Goal: Task Accomplishment & Management: Manage account settings

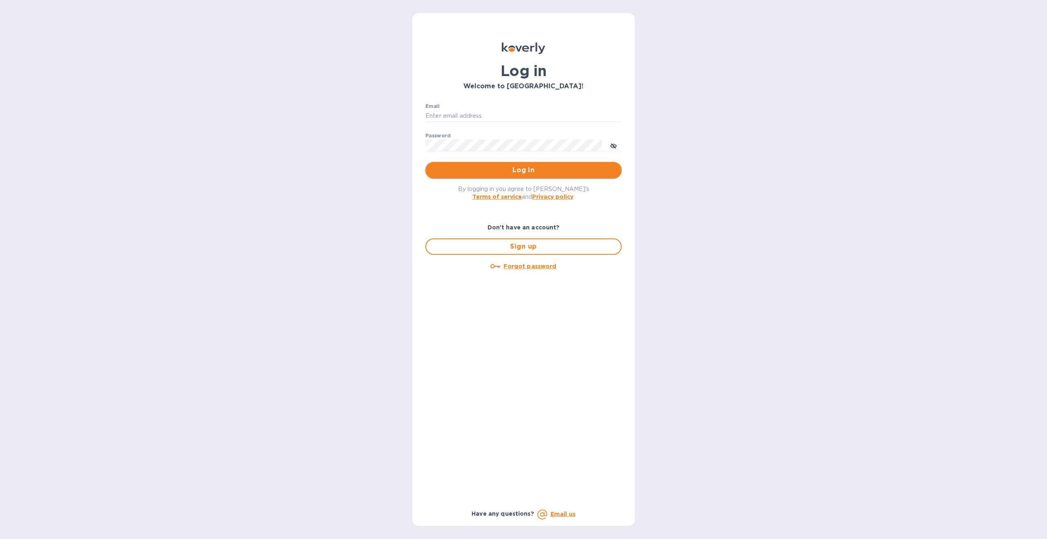
type input "Info@lyftlogic.com"
click at [532, 168] on span "Log in" at bounding box center [523, 170] width 183 height 10
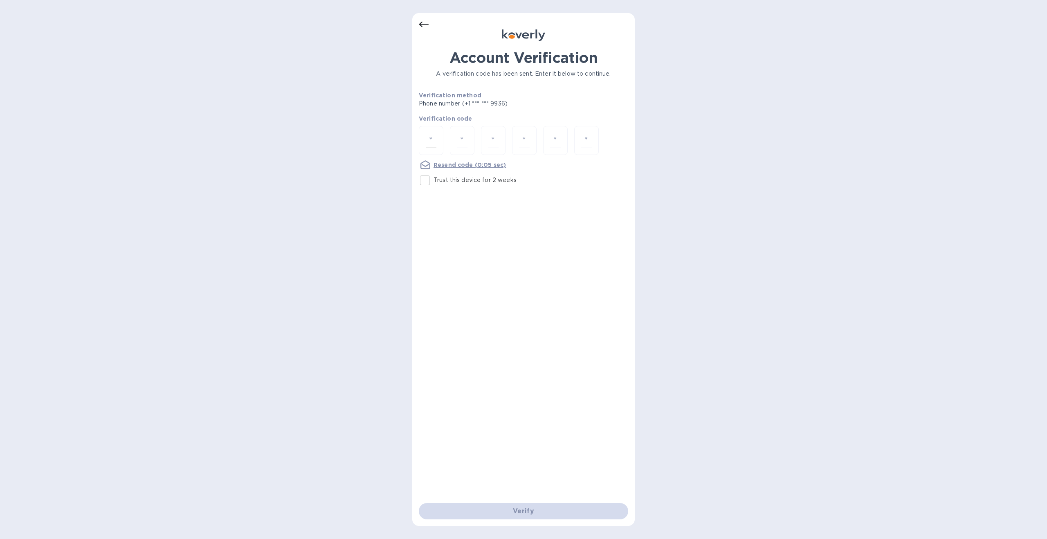
click at [436, 142] on input "number" at bounding box center [431, 140] width 11 height 15
type input "4"
type input "7"
type input "5"
type input "8"
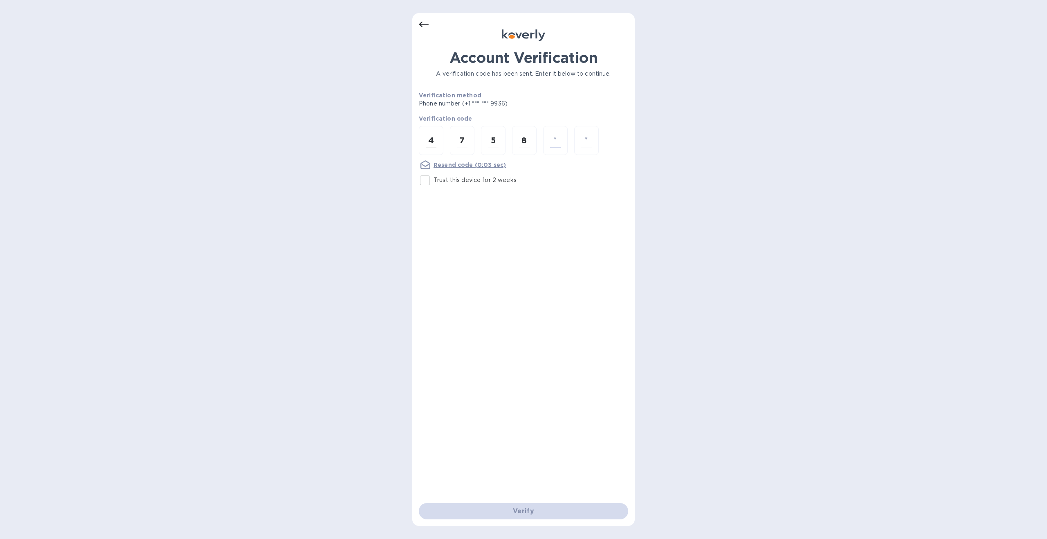
type input "5"
type input "3"
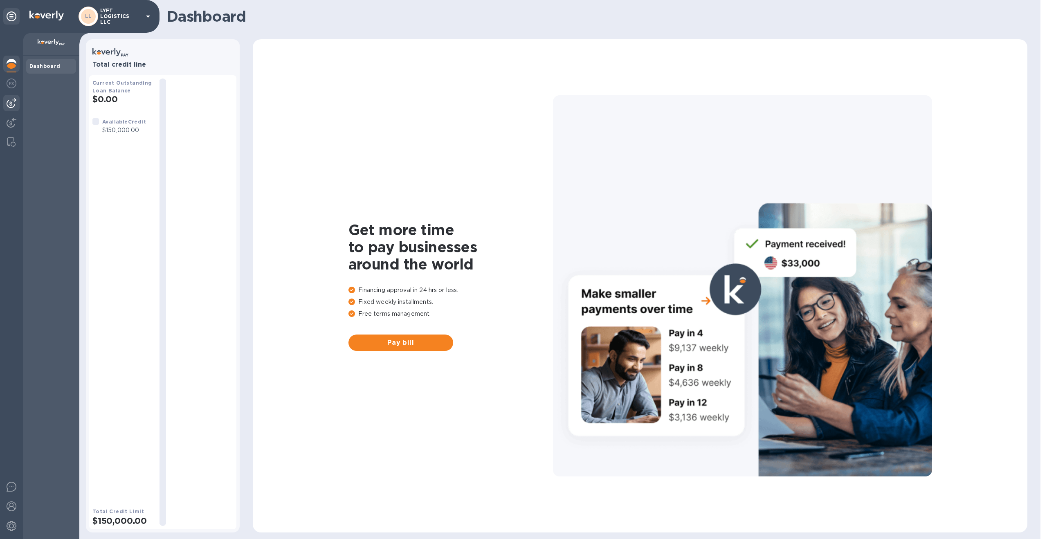
click at [12, 103] on img at bounding box center [12, 103] width 10 height 10
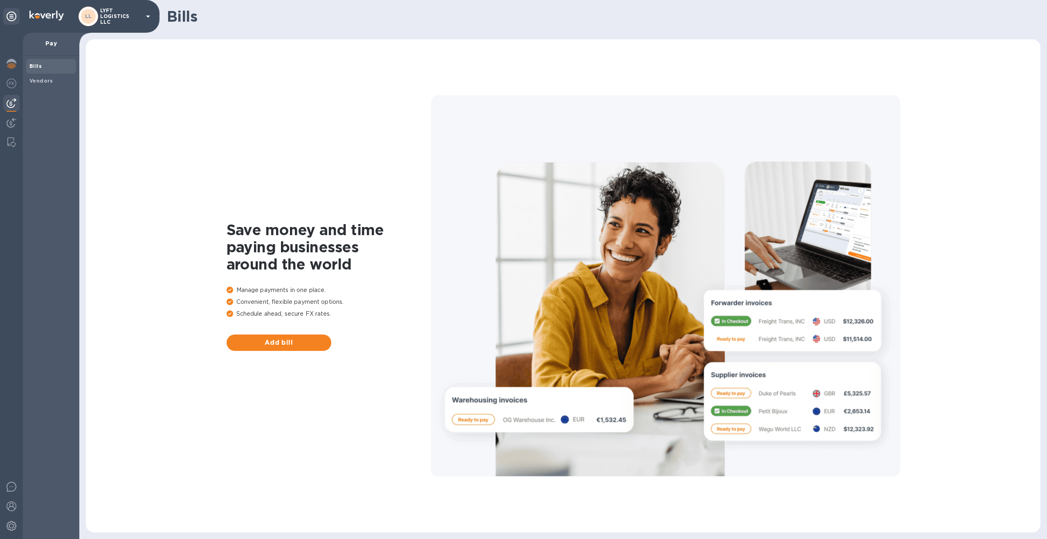
click at [49, 42] on p "Pay" at bounding box center [50, 43] width 43 height 8
click at [8, 145] on img at bounding box center [11, 142] width 8 height 10
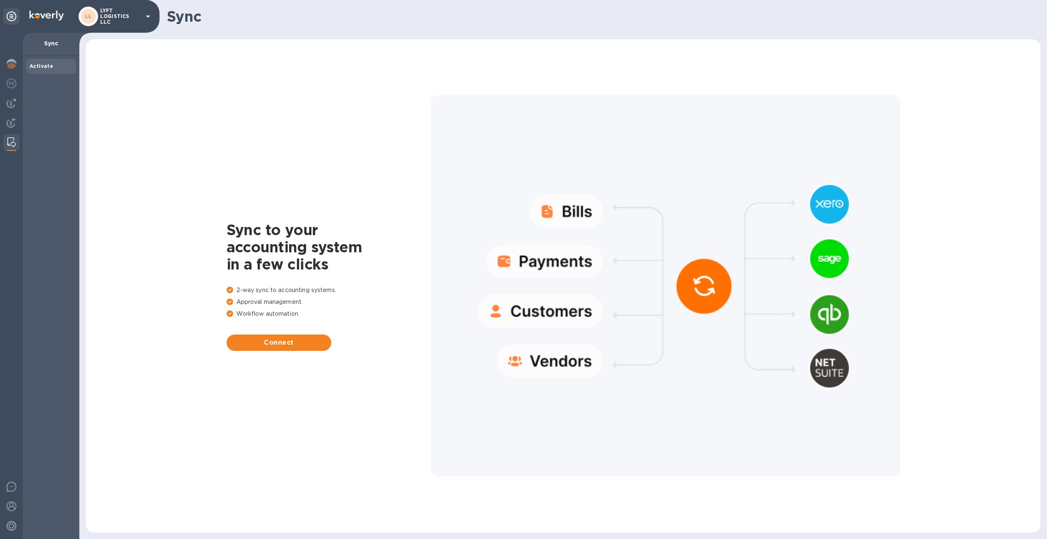
click at [42, 64] on b "Activate" at bounding box center [41, 66] width 24 height 6
click at [52, 41] on p "Sync" at bounding box center [50, 43] width 43 height 8
click at [10, 59] on img at bounding box center [12, 64] width 10 height 10
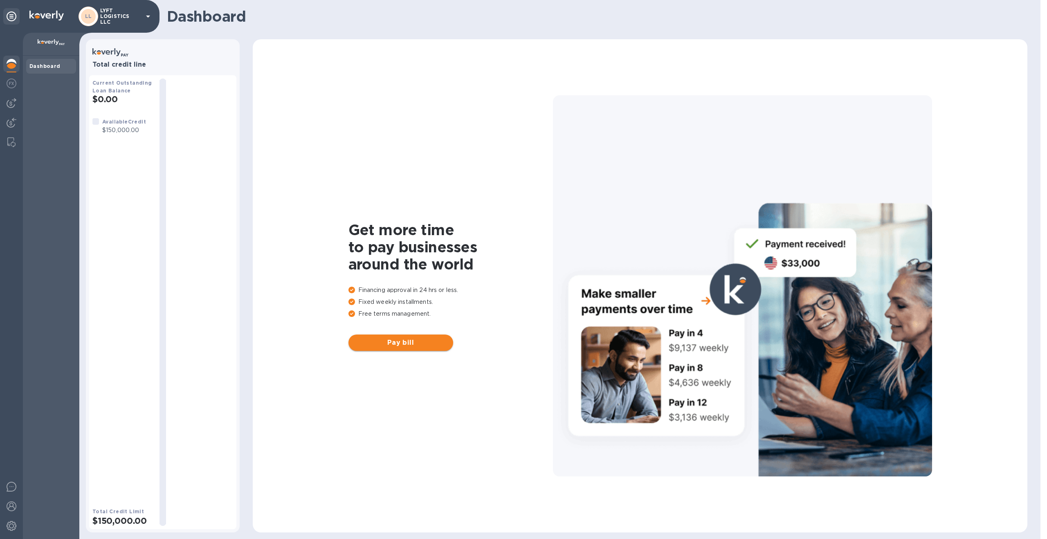
click at [397, 345] on span "Pay bill" at bounding box center [401, 343] width 92 height 10
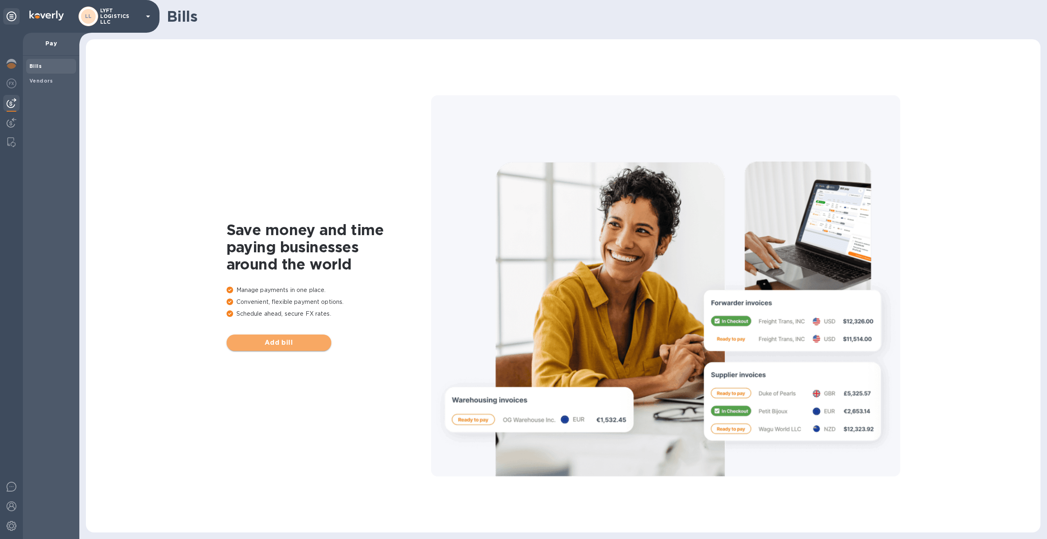
click at [283, 342] on span "Add bill" at bounding box center [279, 343] width 92 height 10
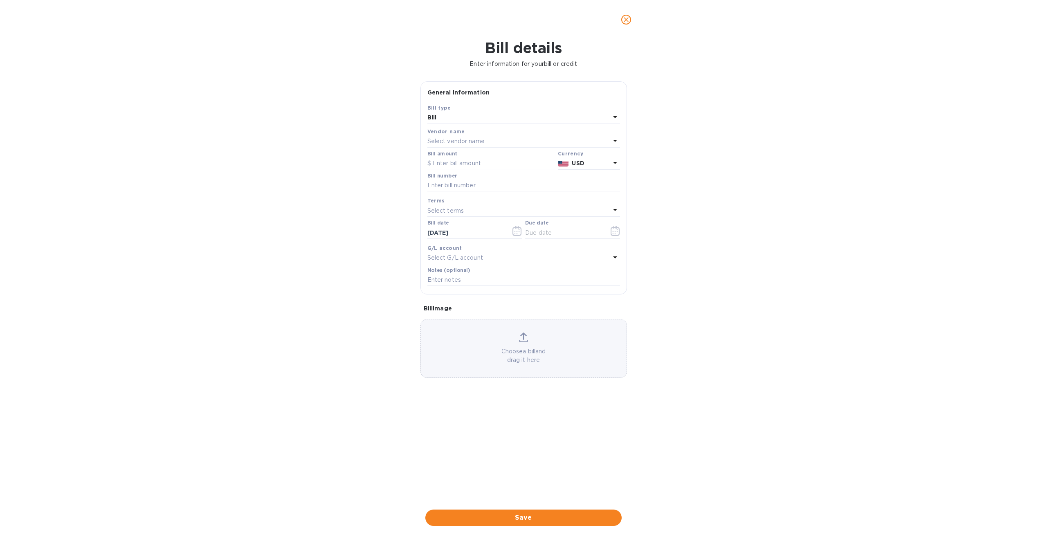
click at [455, 143] on p "Select vendor name" at bounding box center [455, 141] width 57 height 9
click at [623, 20] on icon "close" at bounding box center [626, 20] width 8 height 8
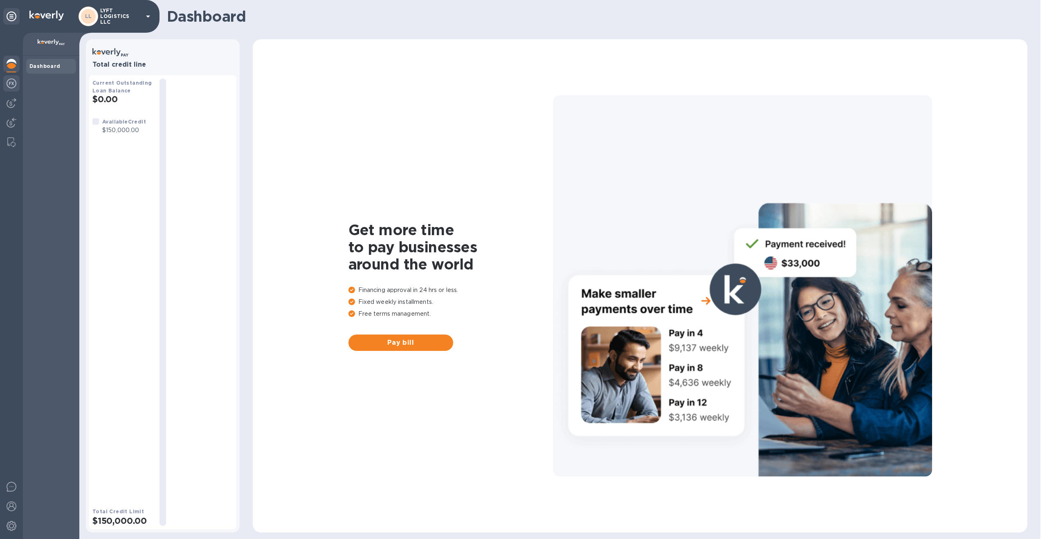
click at [11, 86] on img at bounding box center [12, 84] width 10 height 10
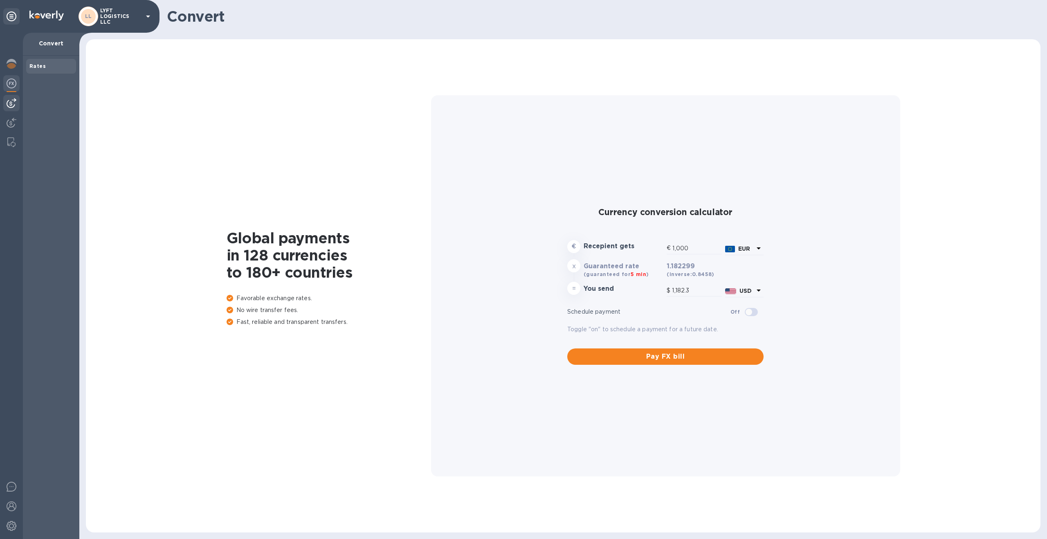
click at [11, 103] on img at bounding box center [12, 103] width 10 height 10
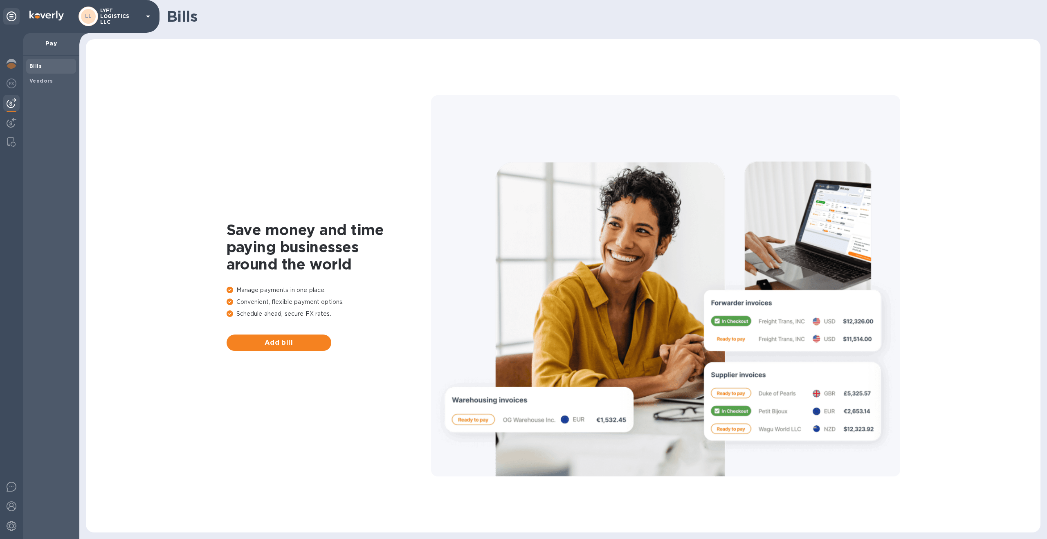
click at [121, 20] on p "LYFT LOGISTICS LLC" at bounding box center [120, 16] width 41 height 17
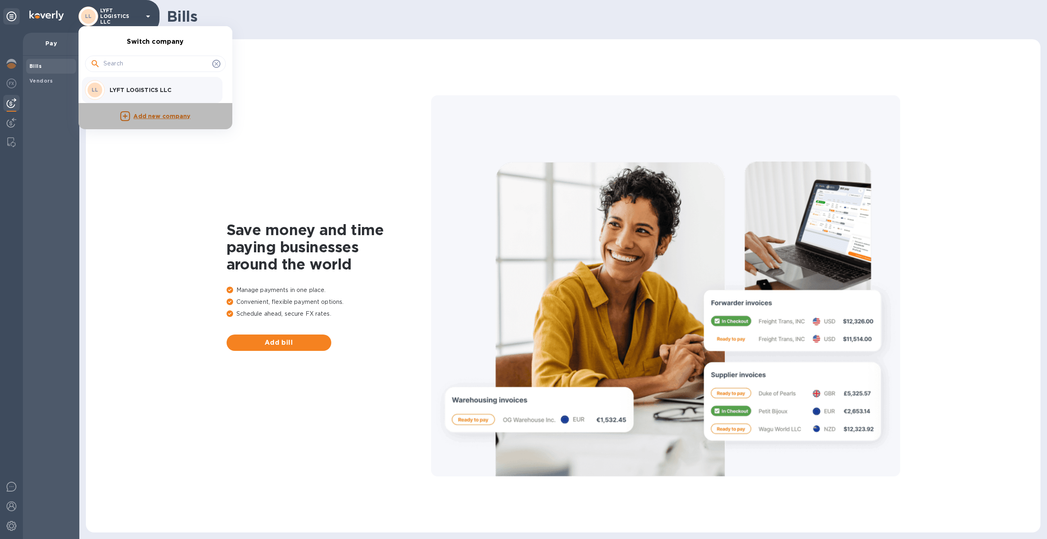
click at [155, 116] on p "Add new company" at bounding box center [161, 116] width 57 height 9
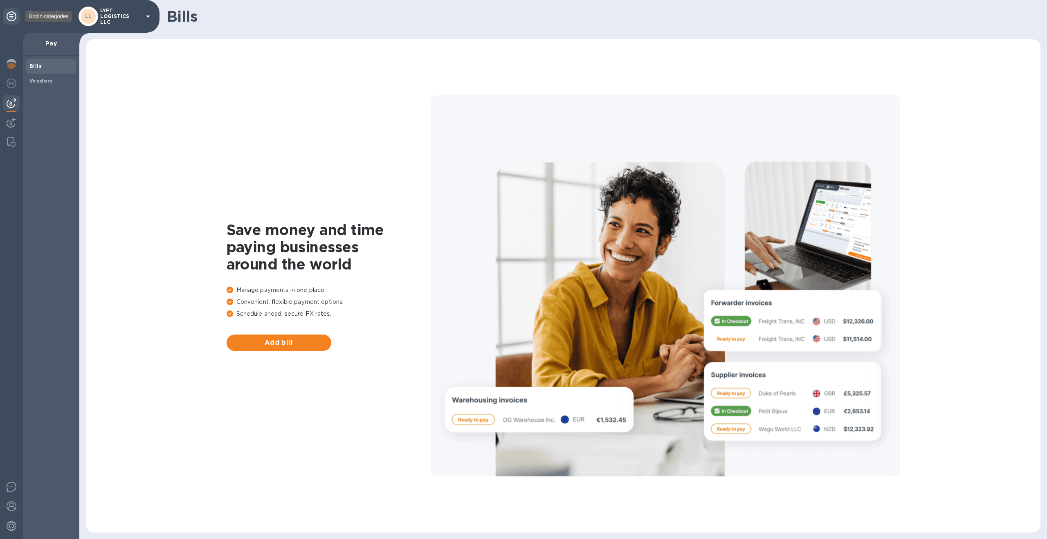
click at [11, 16] on icon at bounding box center [12, 16] width 10 height 10
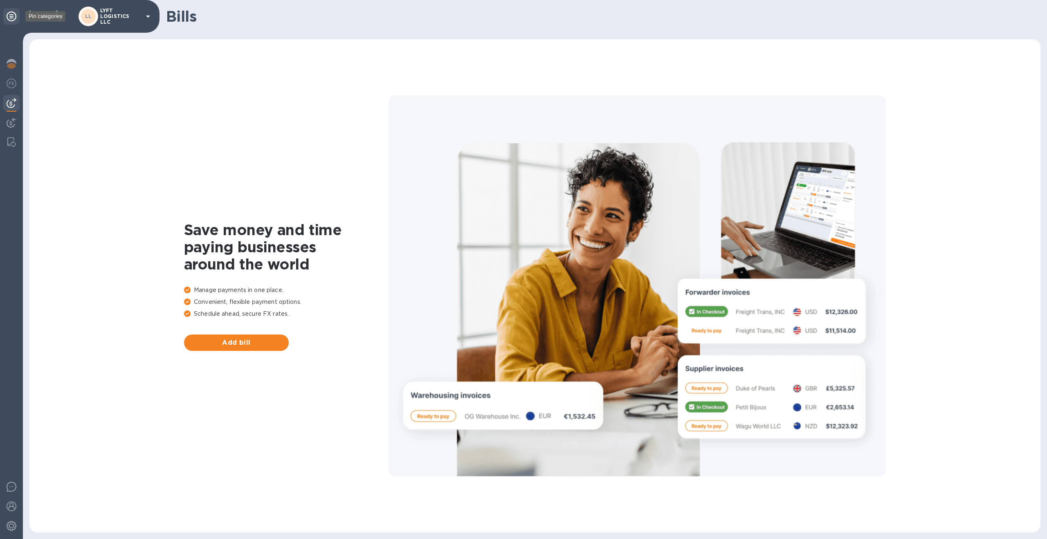
click at [11, 16] on icon at bounding box center [12, 16] width 10 height 10
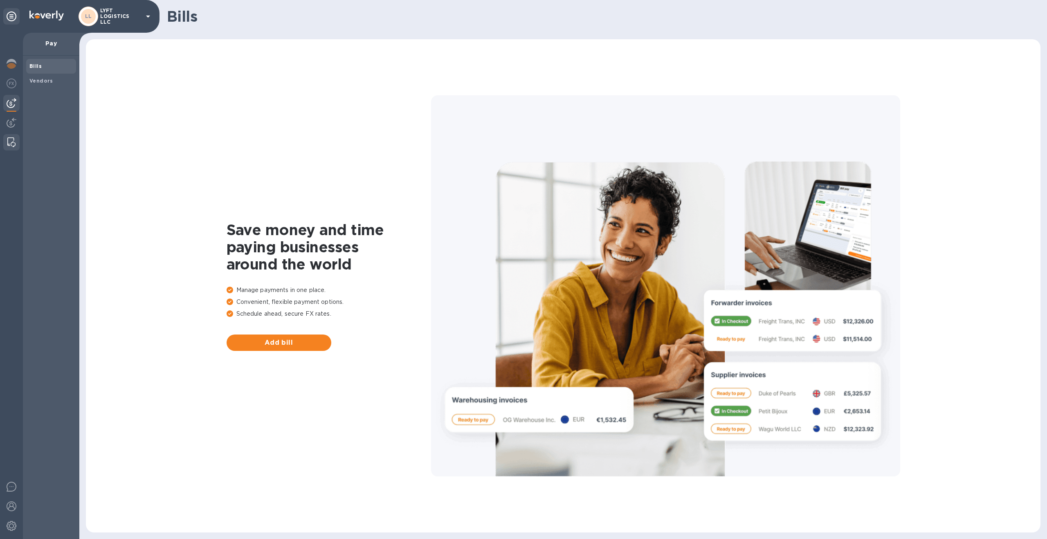
click at [12, 141] on img at bounding box center [11, 142] width 8 height 10
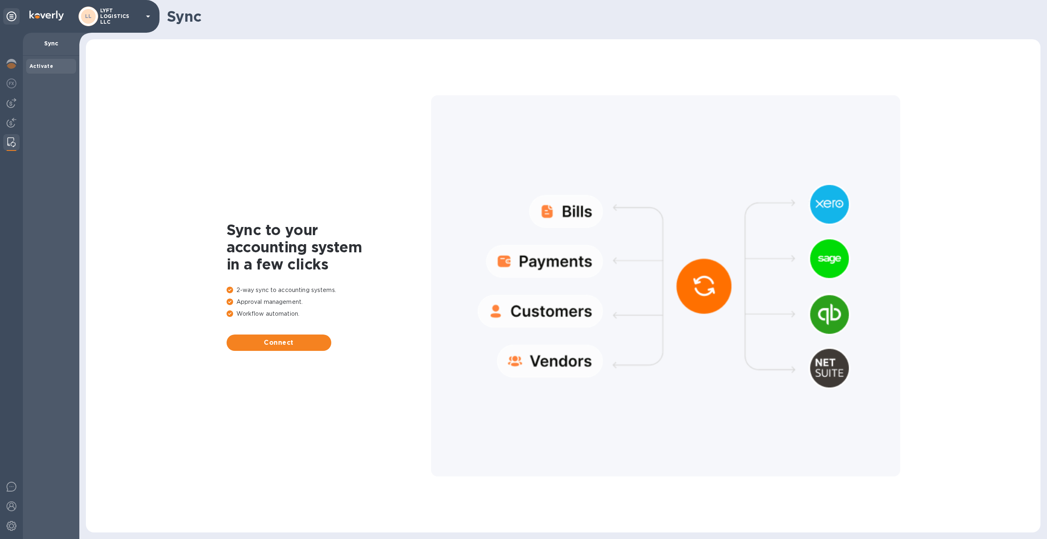
click at [11, 143] on img at bounding box center [11, 142] width 8 height 10
click at [10, 105] on img at bounding box center [12, 103] width 10 height 10
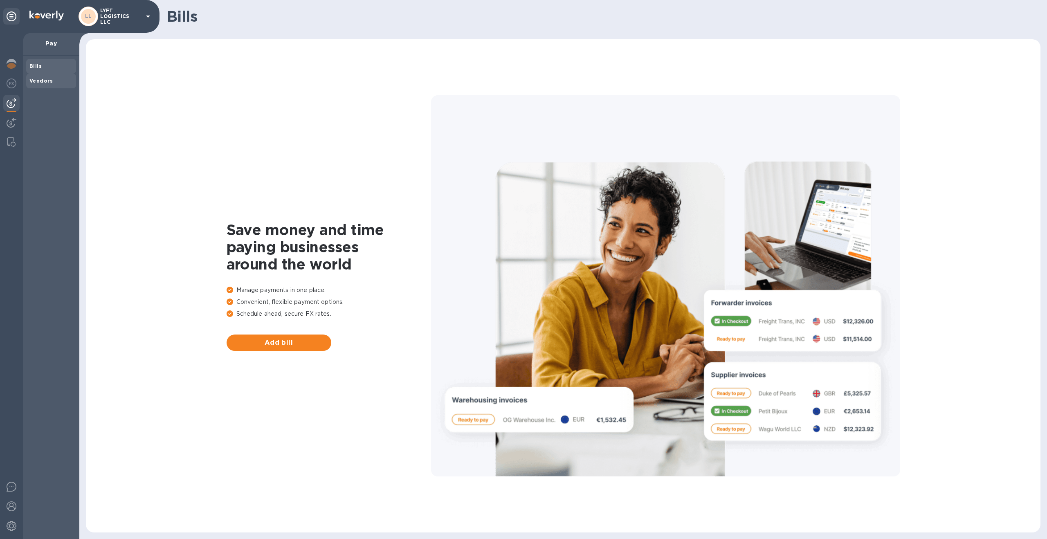
click at [43, 79] on b "Vendors" at bounding box center [41, 81] width 24 height 6
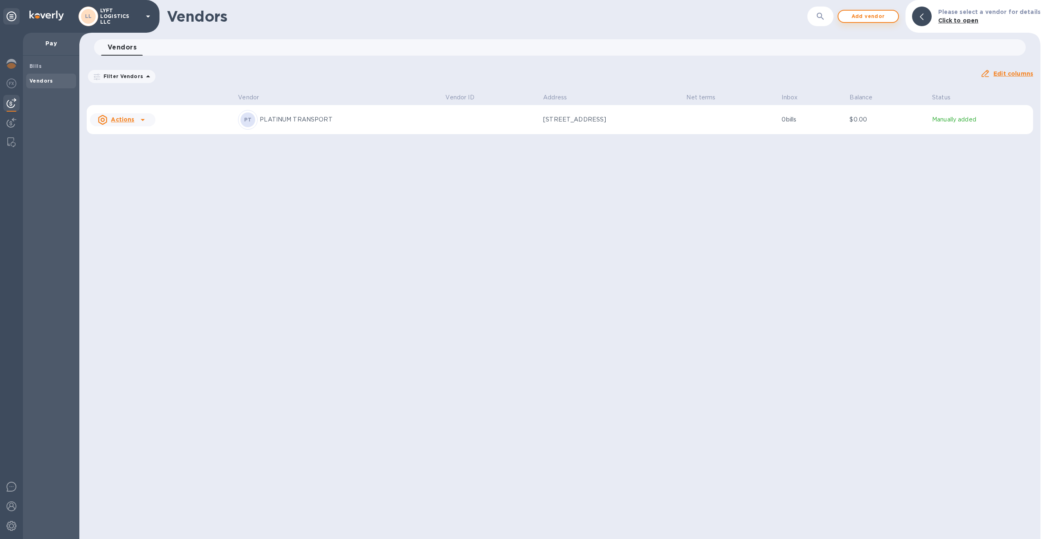
click at [868, 14] on span "Add vendor" at bounding box center [868, 16] width 47 height 10
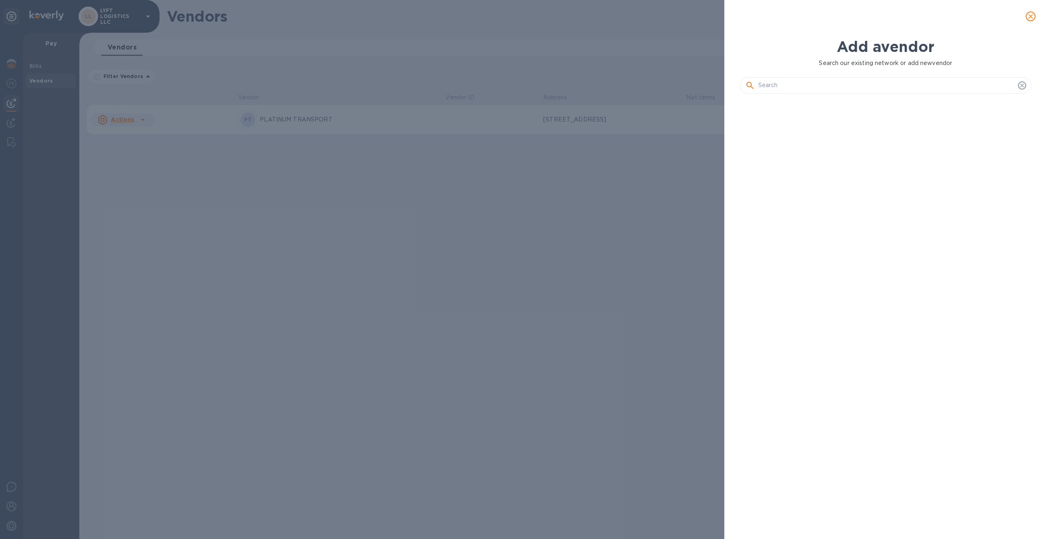
scroll to position [411, 295]
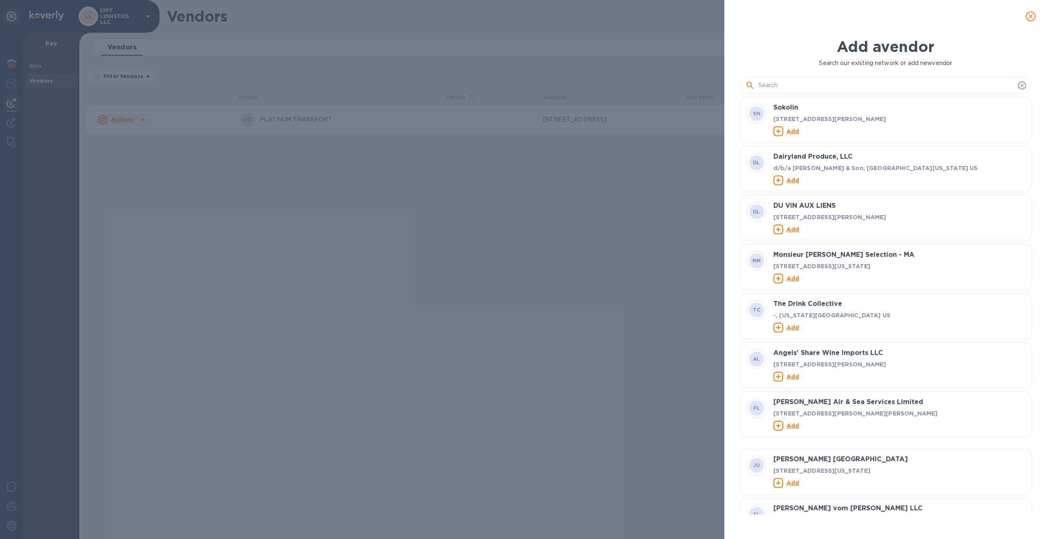
click at [799, 87] on input "text" at bounding box center [886, 85] width 256 height 12
paste input "Ningbo Elitetrans Freight Forwarding Co. Ltd"
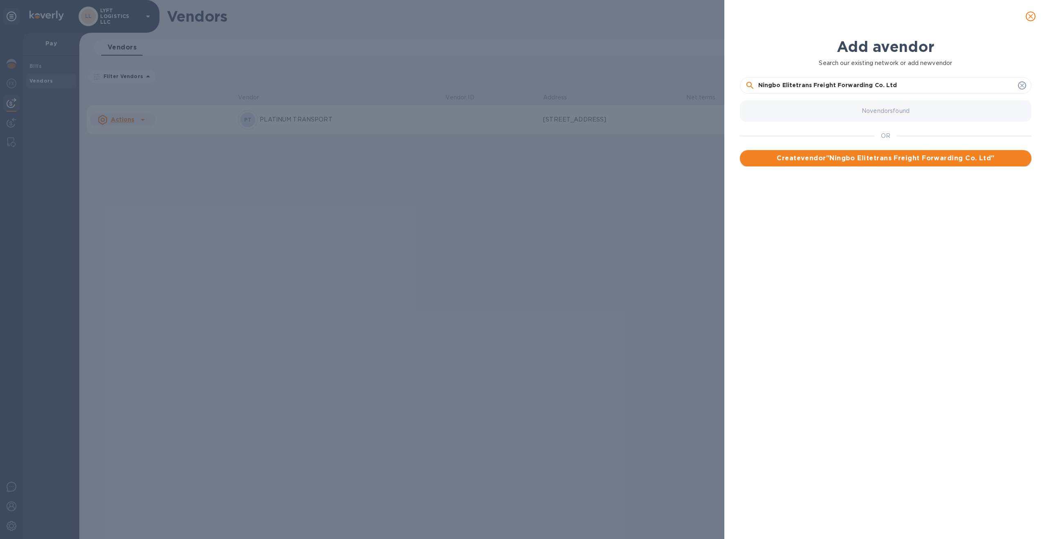
type input "Ningbo Elitetrans Freight Forwarding Co. Ltd"
click at [876, 159] on span "Create vendor " Ningbo Elitetrans Freight Forwarding Co. Ltd "" at bounding box center [885, 158] width 278 height 10
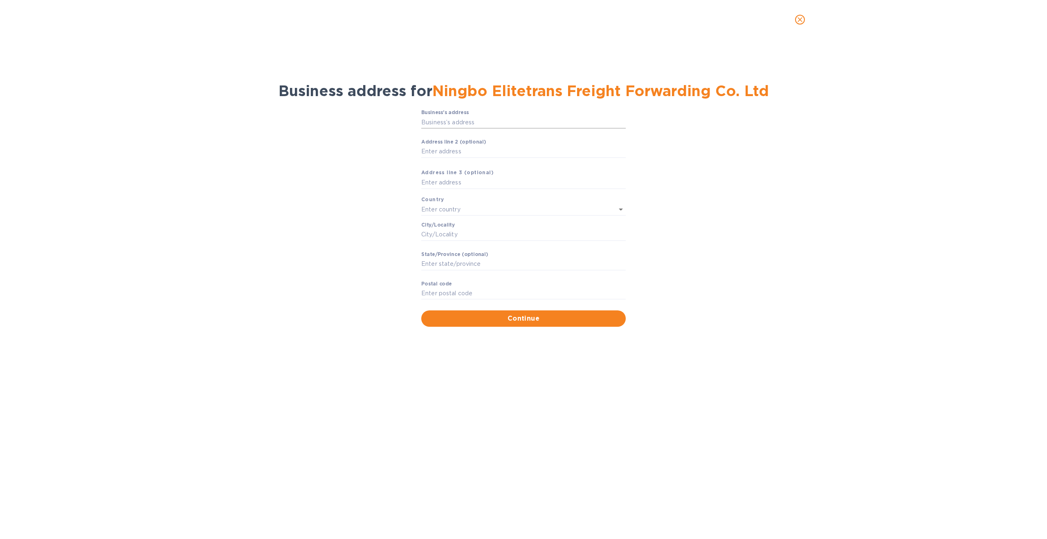
click at [455, 124] on input "Business’s аddress" at bounding box center [523, 122] width 204 height 12
paste input "[STREET_ADDRESS]"
type input "[PERSON_NAME] [PERSON_NAME]"
type input "[GEOGRAPHIC_DATA]"
type input "[PERSON_NAME]"
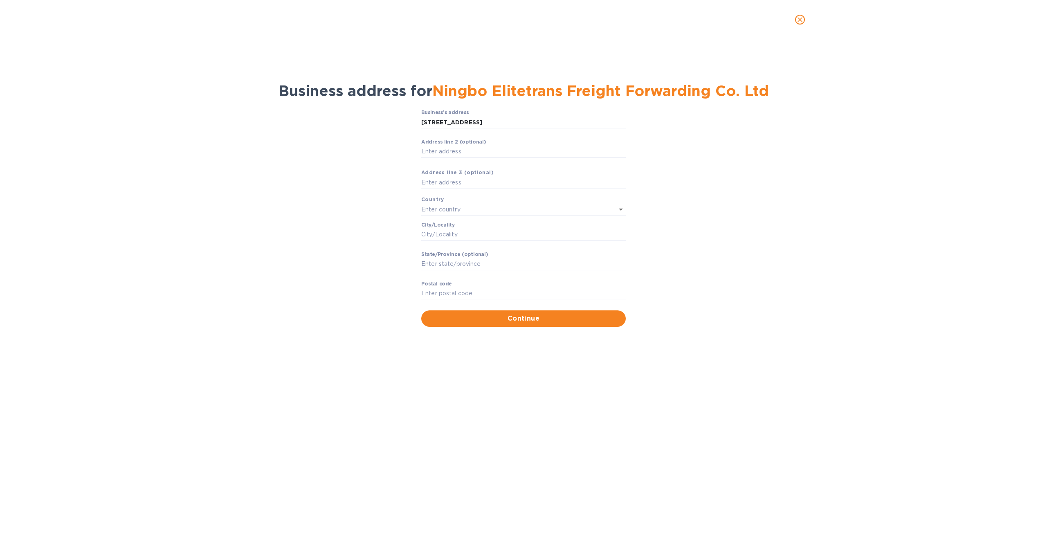
type input "[PERSON_NAME]"
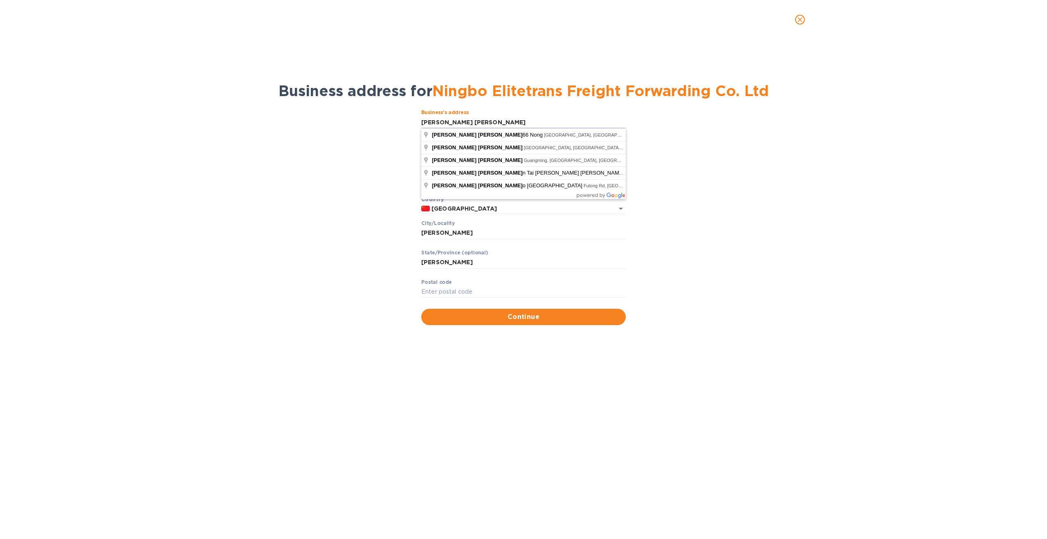
drag, startPoint x: 466, startPoint y: 120, endPoint x: 362, endPoint y: 127, distance: 104.1
click at [362, 127] on div "Business’s аddress Zhen [PERSON_NAME] ​ Аddress line 2 (optional) ​ Аddress lin…" at bounding box center [523, 217] width 1025 height 225
paste input "[STREET_ADDRESS]"
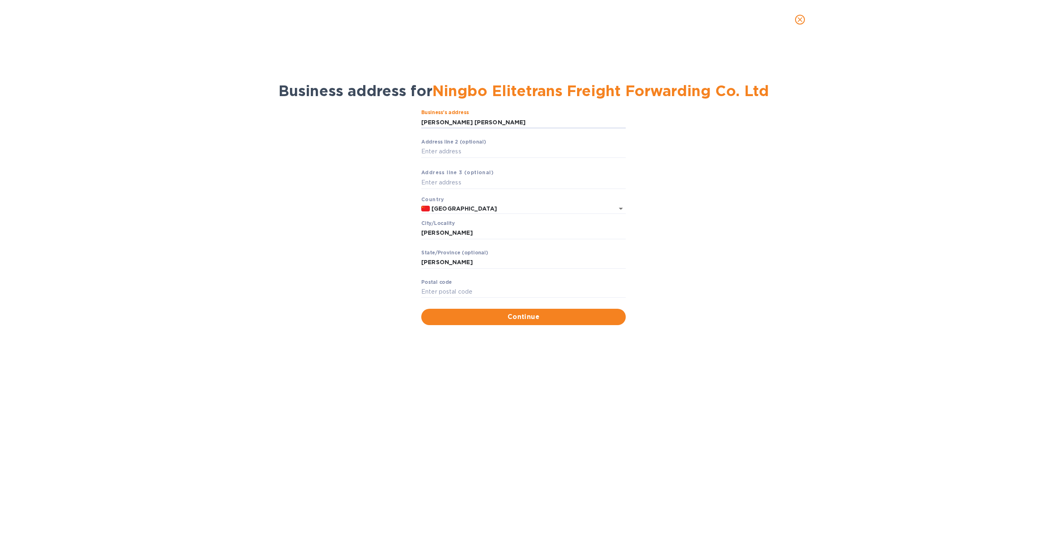
drag, startPoint x: 474, startPoint y: 123, endPoint x: 393, endPoint y: 131, distance: 82.1
click at [393, 131] on div "Business’s аddress Zhen [PERSON_NAME] ​ Аddress line 2 (optional) ​ Аddress lin…" at bounding box center [523, 217] width 1025 height 225
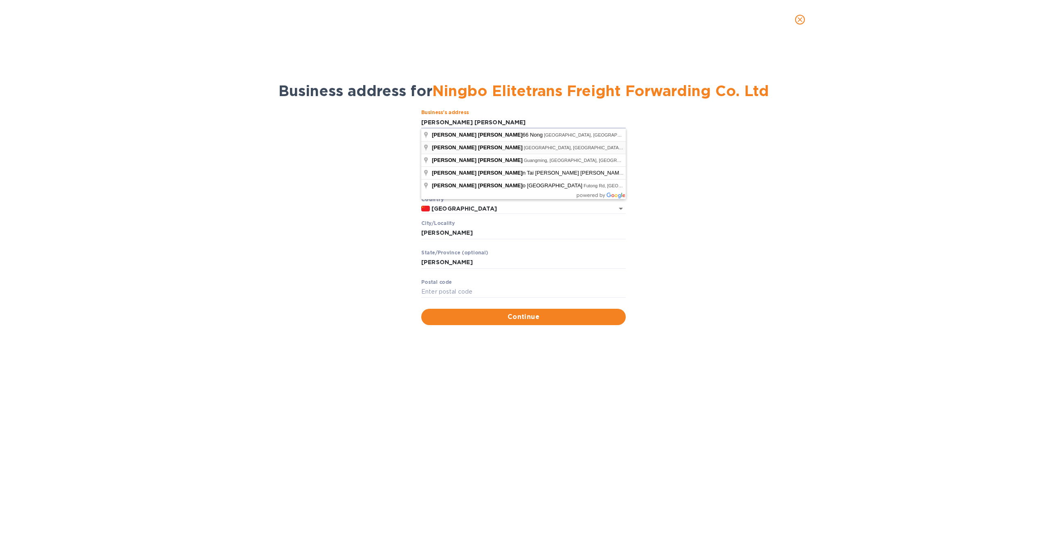
type input "[PERSON_NAME] [PERSON_NAME]"
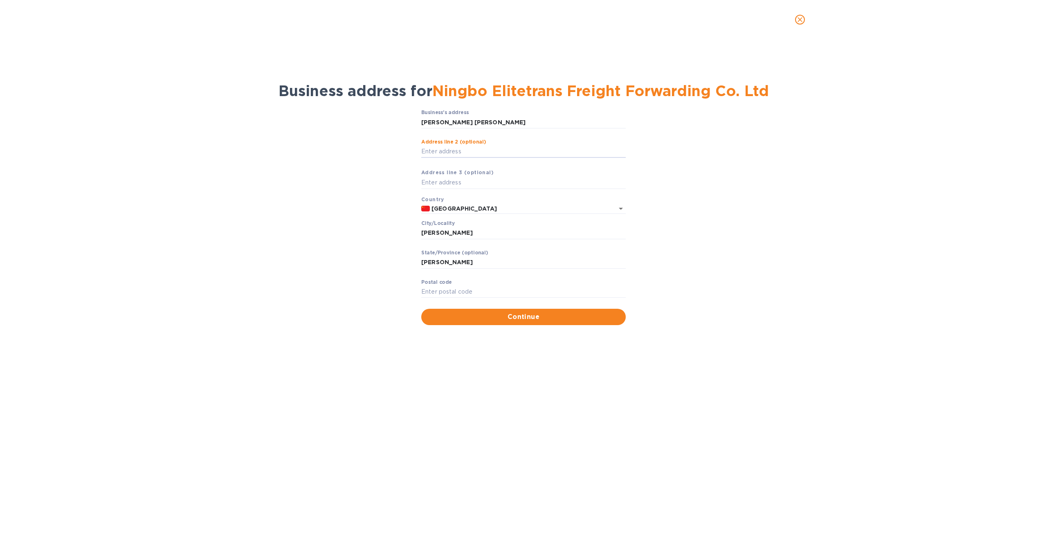
type input "315046"
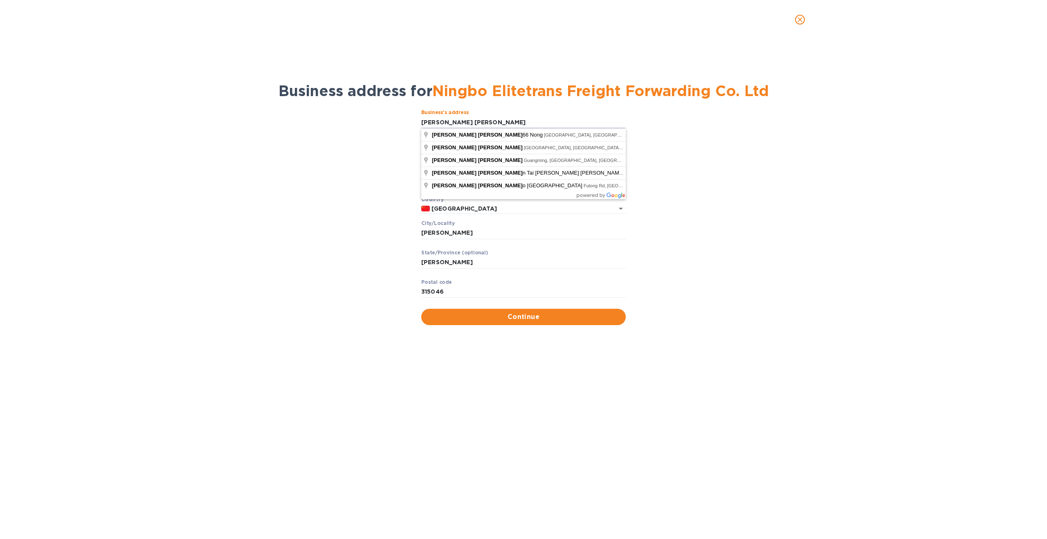
drag, startPoint x: 470, startPoint y: 123, endPoint x: 389, endPoint y: 124, distance: 81.0
click at [389, 124] on div "Business’s аddress Zhen [PERSON_NAME] ​ Аddress line 2 (optional) ​ Аddress lin…" at bounding box center [523, 217] width 1025 height 225
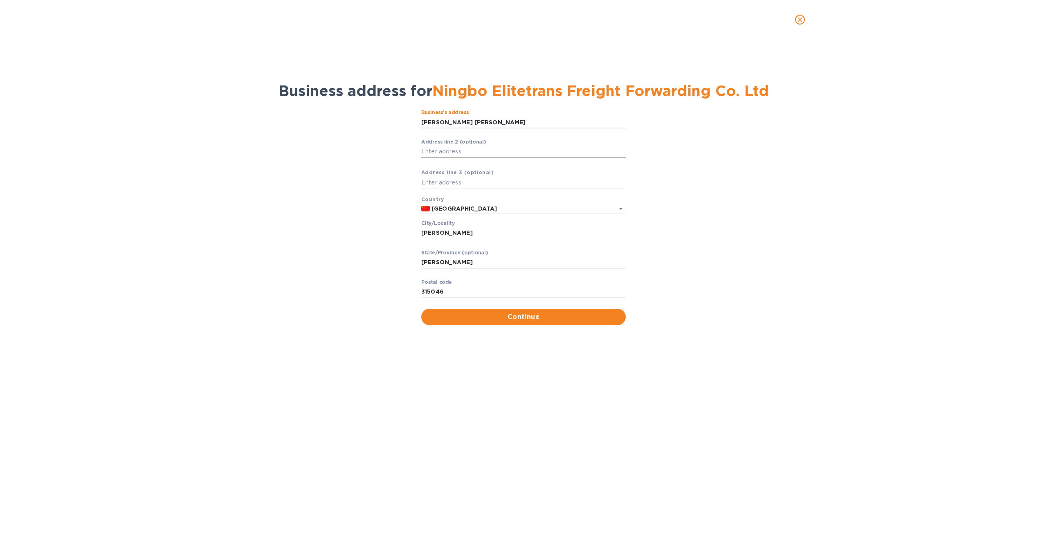
click at [454, 148] on input "Аddress line 2 (optional)" at bounding box center [523, 152] width 204 height 12
paste input "[PERSON_NAME] [PERSON_NAME]"
type input "[PERSON_NAME] [PERSON_NAME]"
drag, startPoint x: 462, startPoint y: 150, endPoint x: 382, endPoint y: 155, distance: 80.3
click at [382, 155] on div "Business’s аddress Zhen [PERSON_NAME] ​ Аddress line 2 (optional) Zhen [PERSON_…" at bounding box center [523, 217] width 1025 height 225
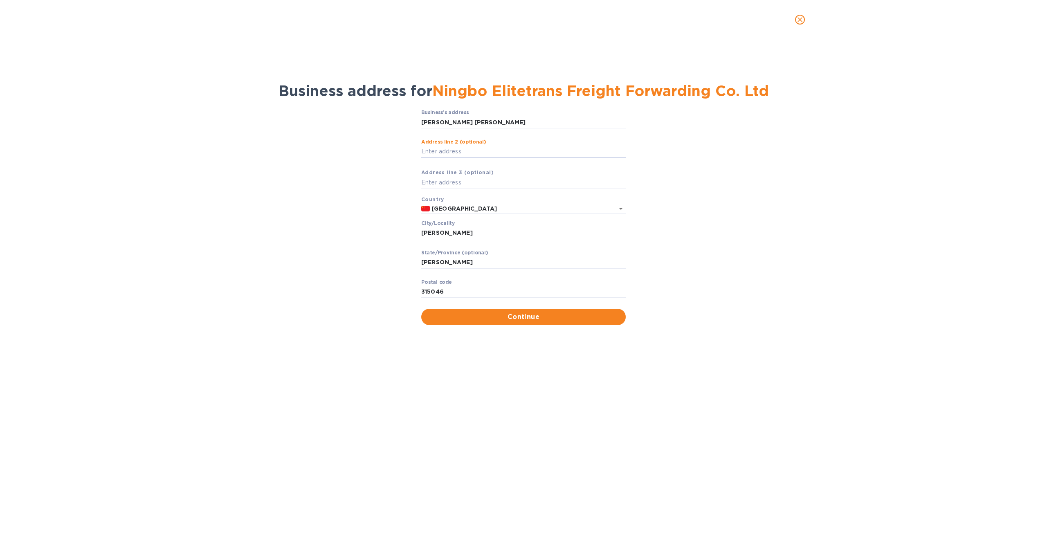
click at [797, 22] on icon "close" at bounding box center [800, 20] width 8 height 8
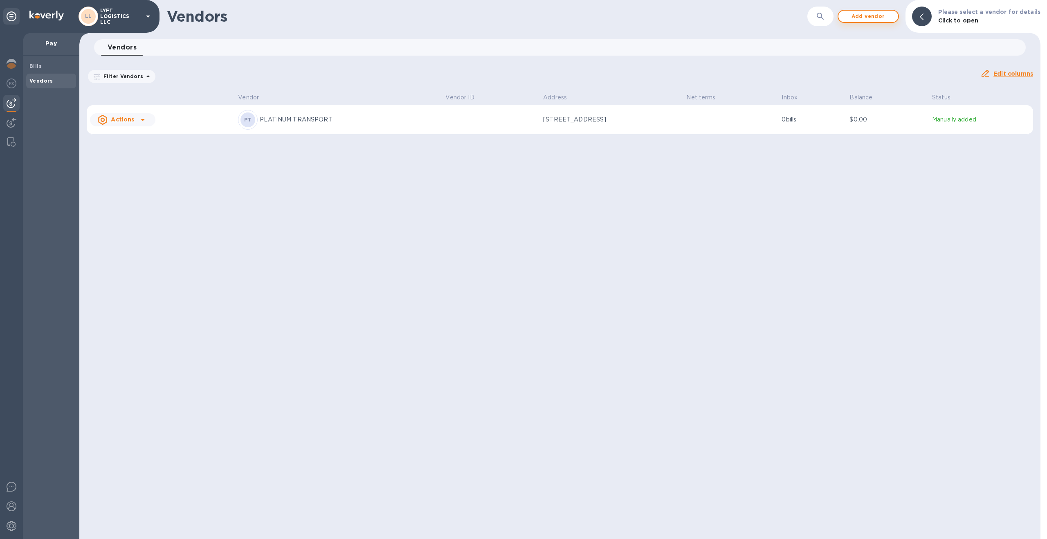
click at [874, 16] on span "Add vendor" at bounding box center [868, 16] width 47 height 10
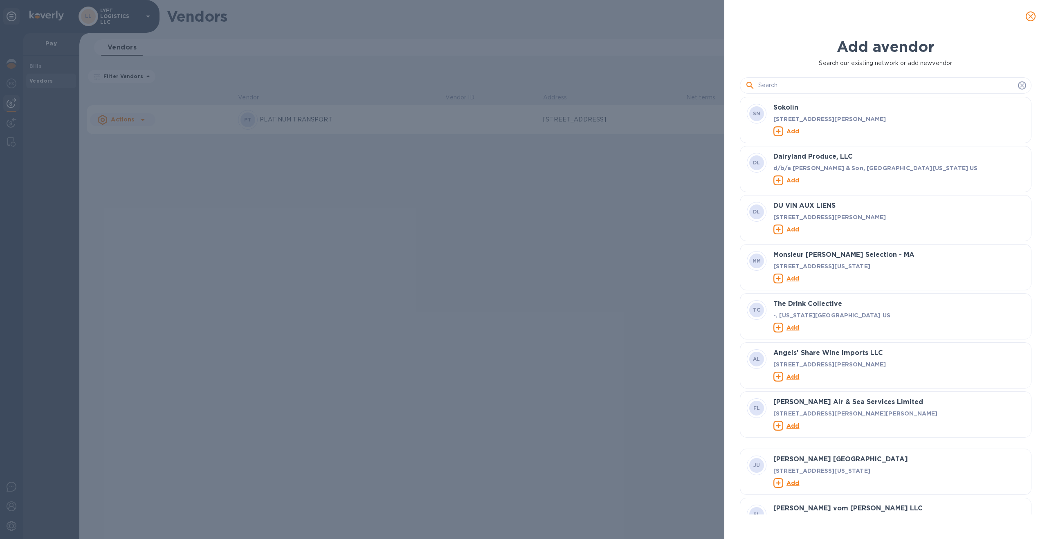
click at [786, 87] on input "text" at bounding box center [886, 85] width 256 height 12
paste input "Ningbo Elitetrans Freight Forwarding Co. Ltd"
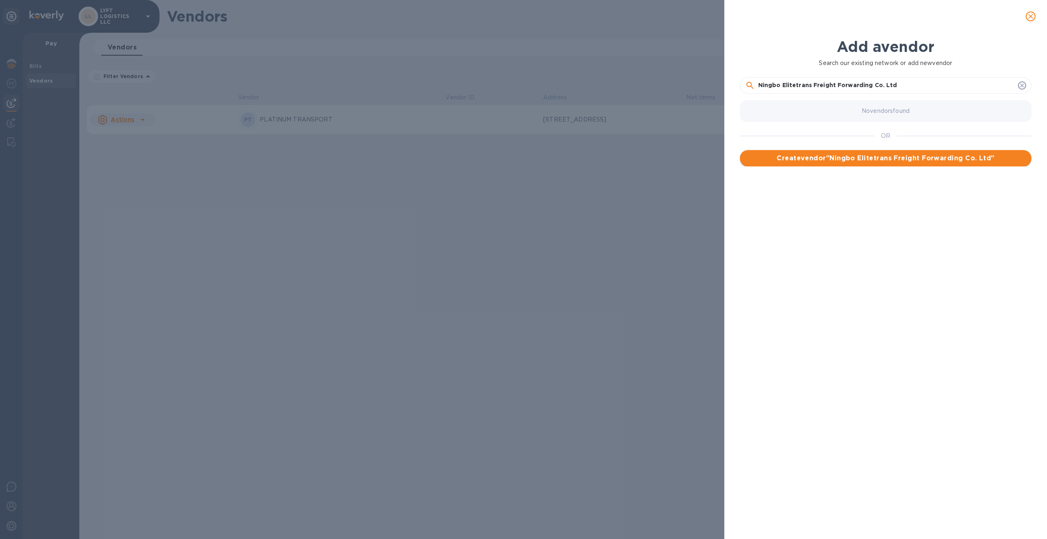
type input "Ningbo Elitetrans Freight Forwarding Co. Ltd"
click at [860, 159] on span "Create vendor " Ningbo Elitetrans Freight Forwarding Co. Ltd "" at bounding box center [885, 158] width 278 height 10
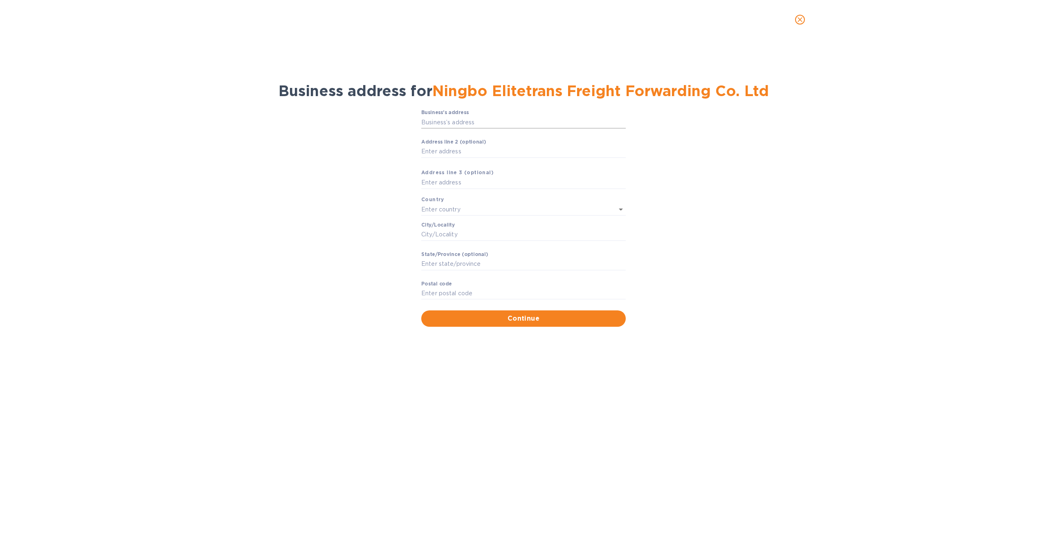
click at [459, 124] on input "Business’s аddress" at bounding box center [523, 122] width 204 height 12
paste input "[STREET_ADDRESS]"
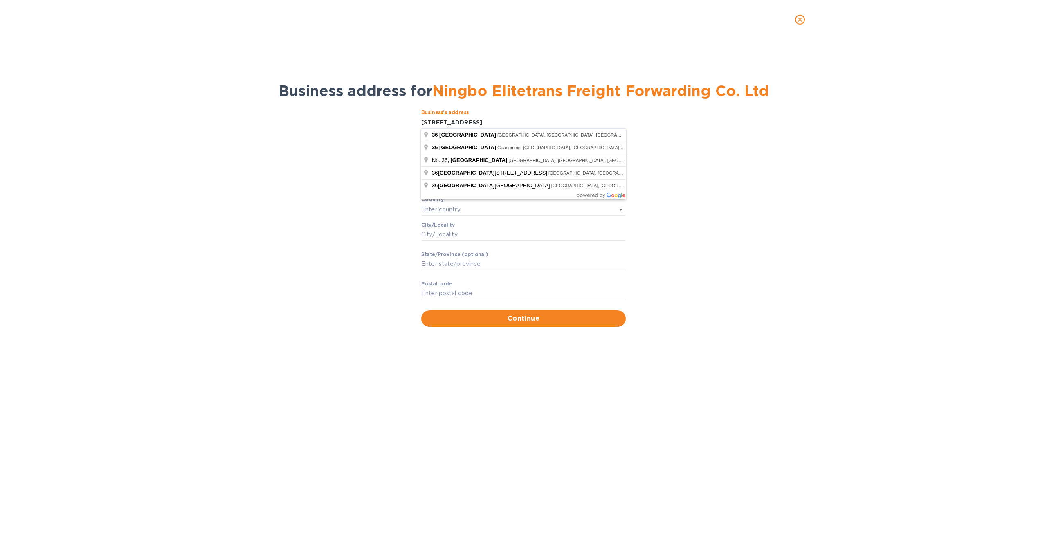
drag, startPoint x: 505, startPoint y: 118, endPoint x: 351, endPoint y: 130, distance: 153.8
click at [351, 130] on div "Business’s аddress [STREET_ADDRESS] ​ Аddress line 2 (optional) ​ Аddress line …" at bounding box center [523, 218] width 1025 height 227
paste input "Room [GEOGRAPHIC_DATA]"
type input "Room [GEOGRAPHIC_DATA]"
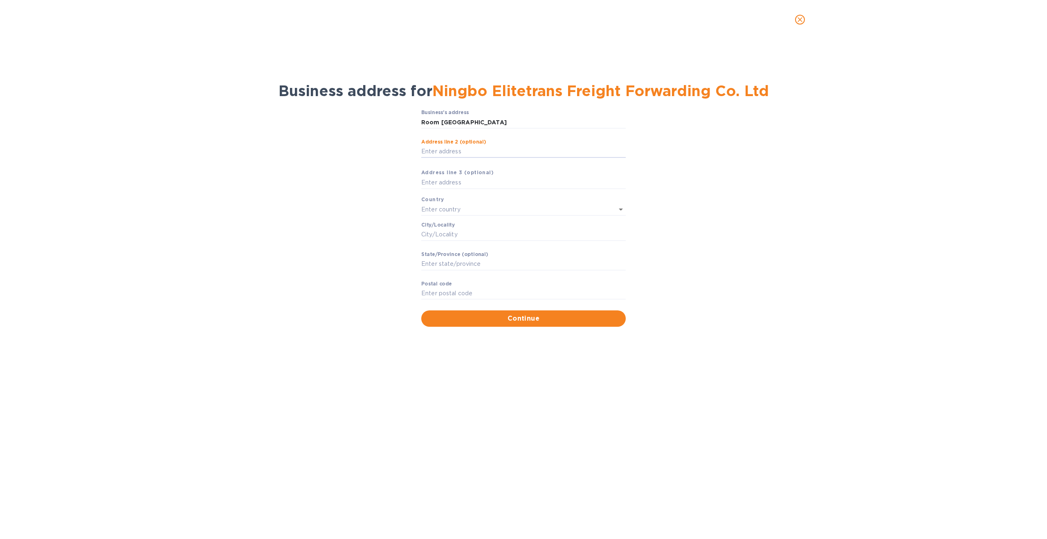
paste input "[STREET_ADDRESS]"
type input "[STREET_ADDRESS]"
type input "[GEOGRAPHIC_DATA]"
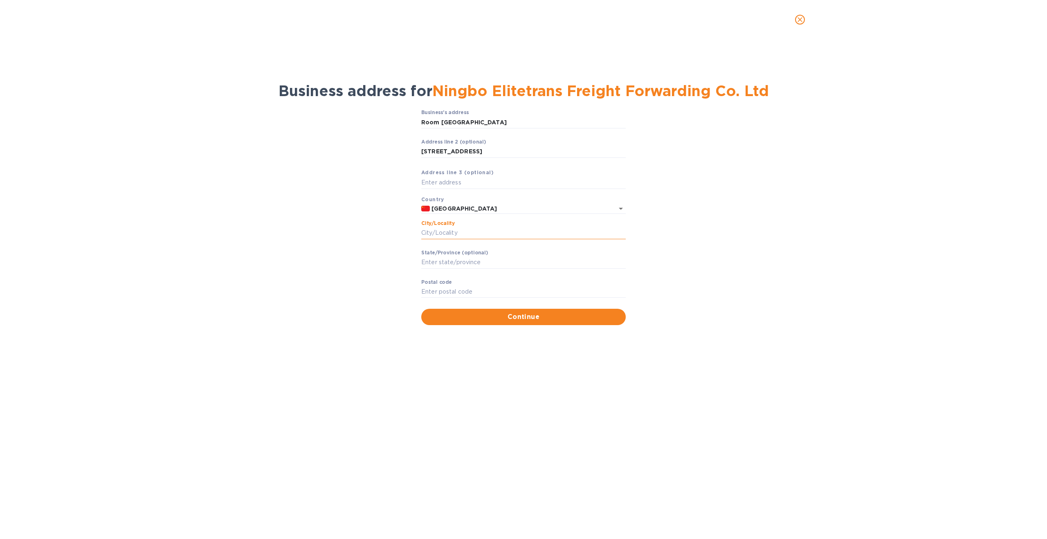
click at [451, 236] on input "Сity/Locаlity" at bounding box center [523, 233] width 204 height 12
click at [455, 258] on input "Stаte/Province (optional)" at bounding box center [523, 262] width 204 height 12
click at [451, 229] on input "Сity/Locаlity" at bounding box center [523, 233] width 204 height 12
type input "m"
type input "ningbo"
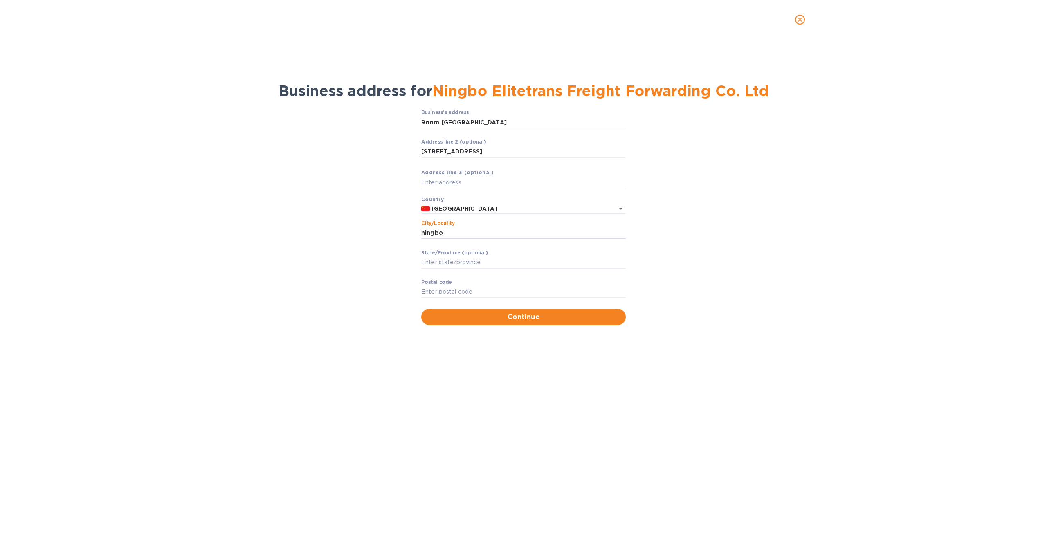
drag, startPoint x: 444, startPoint y: 233, endPoint x: 411, endPoint y: 233, distance: 32.7
click at [411, 233] on div "Business’s аddress Room [GEOGRAPHIC_DATA] ​ Аddress line 2 (optional) [STREET_A…" at bounding box center [523, 217] width 1025 height 225
click at [449, 262] on input "Stаte/Province (optional)" at bounding box center [523, 262] width 204 height 12
paste input "ningbo"
drag, startPoint x: 424, startPoint y: 262, endPoint x: 414, endPoint y: 263, distance: 10.2
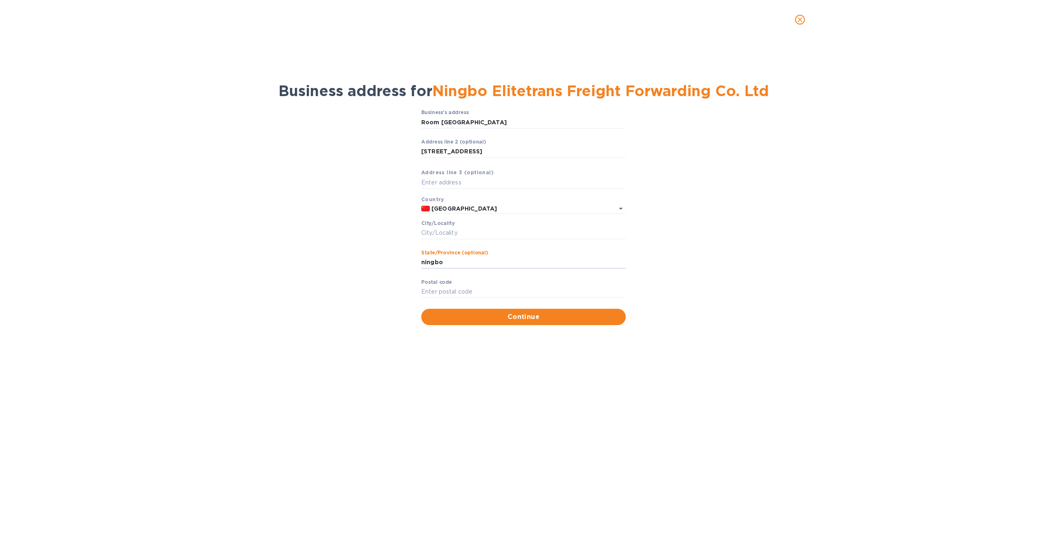
click at [414, 263] on div "Business’s аddress Room [GEOGRAPHIC_DATA] ​ Аddress line 2 (optional) [STREET_A…" at bounding box center [523, 217] width 1025 height 225
type input "Ningbo"
paste input "315042"
type input "315042"
click at [527, 318] on span "Continue" at bounding box center [523, 317] width 191 height 10
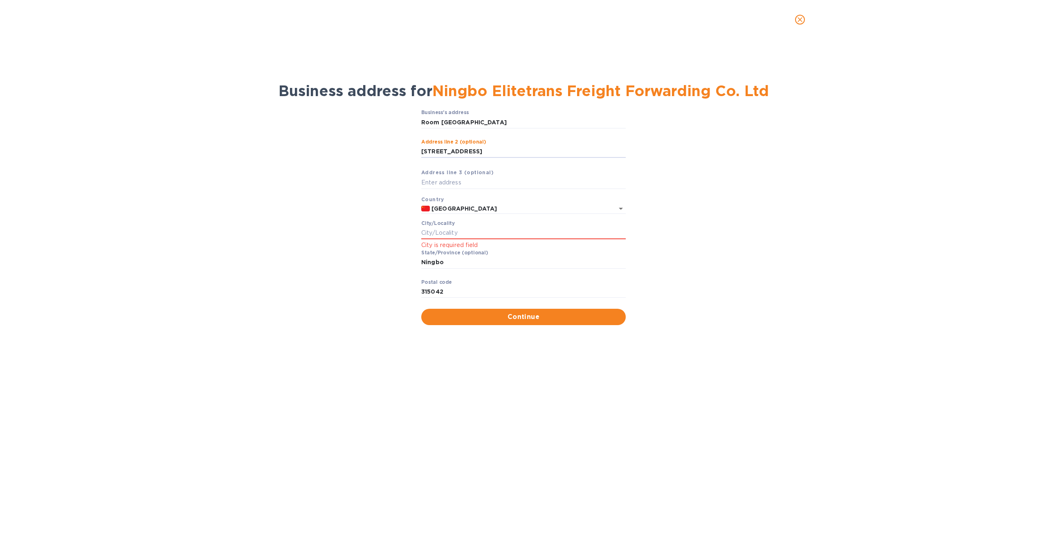
drag, startPoint x: 500, startPoint y: 150, endPoint x: 406, endPoint y: 150, distance: 93.6
click at [406, 150] on div "Business’s аddress Room [GEOGRAPHIC_DATA] ​ Аddress line 2 (optional) [STREET_A…" at bounding box center [523, 217] width 1025 height 225
drag, startPoint x: 458, startPoint y: 265, endPoint x: 410, endPoint y: 265, distance: 48.7
click at [410, 265] on div "Business’s аddress Room [GEOGRAPHIC_DATA] ​ Аddress line 2 (optional) [STREET_A…" at bounding box center [523, 217] width 1025 height 225
paste input "[GEOGRAPHIC_DATA]"
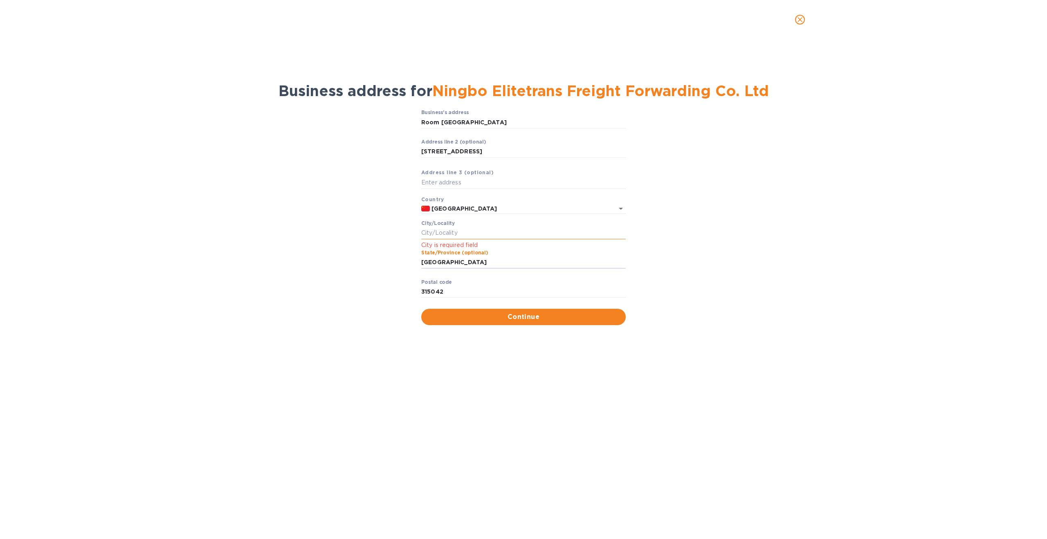
type input "[GEOGRAPHIC_DATA]"
click at [452, 228] on input "Сity/Locаlity" at bounding box center [523, 233] width 204 height 12
type input "Ningbo"
click at [514, 319] on span "Continue" at bounding box center [523, 317] width 191 height 10
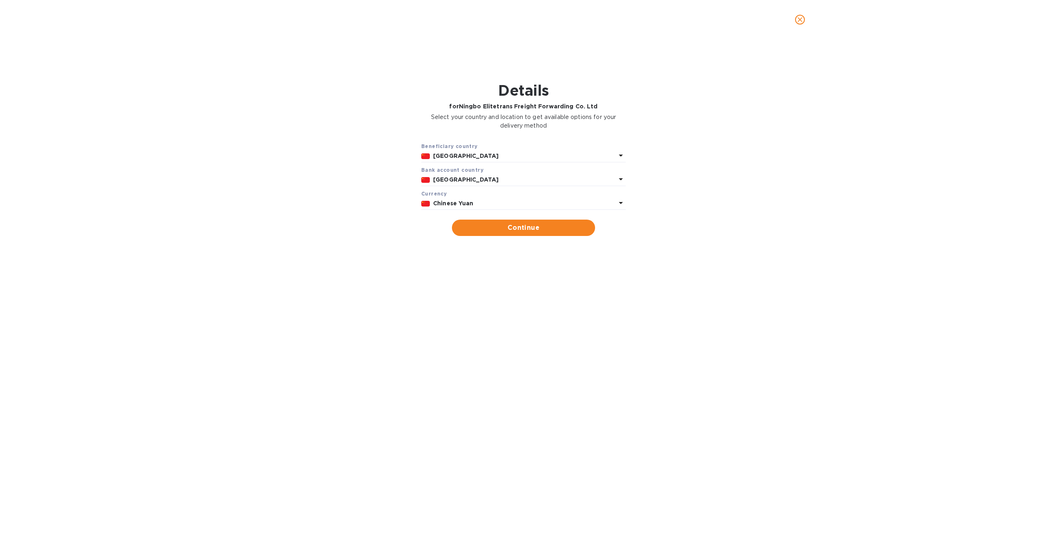
click at [620, 202] on icon at bounding box center [621, 203] width 4 height 2
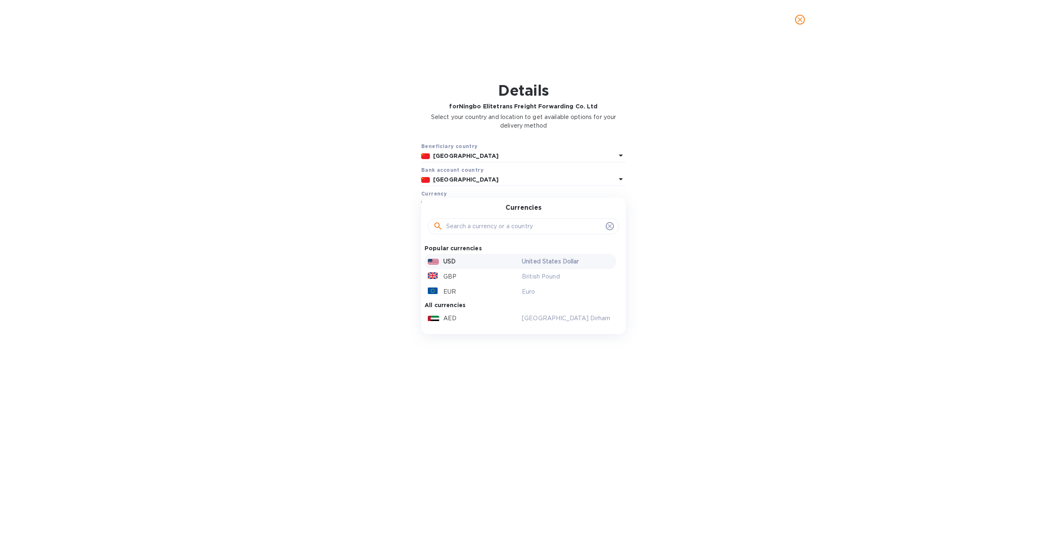
click at [447, 262] on p "USD" at bounding box center [449, 261] width 12 height 9
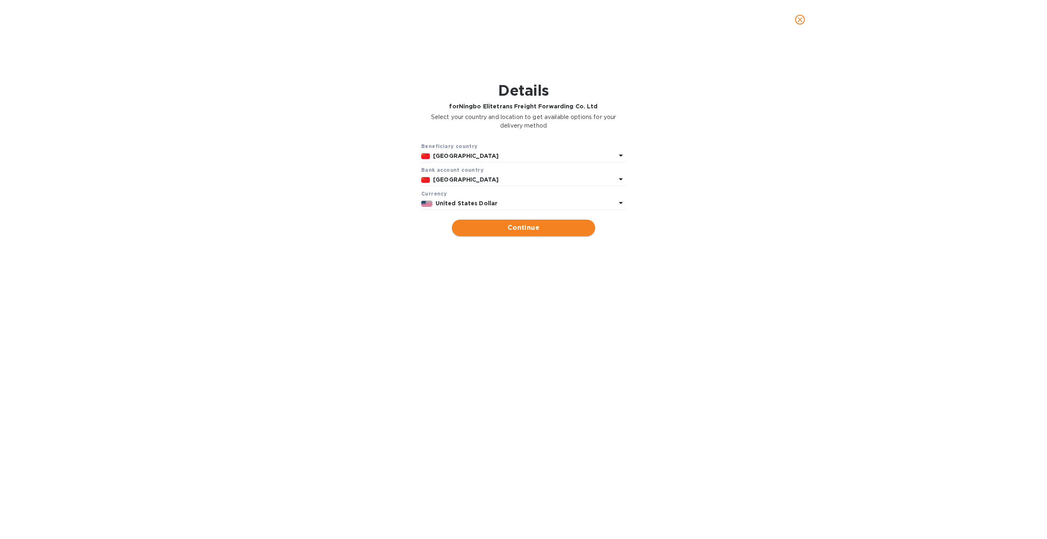
click at [518, 227] on span "Continue" at bounding box center [523, 228] width 130 height 10
type input "Ningbo Elitetrans Freight Forwarding Co. Ltd"
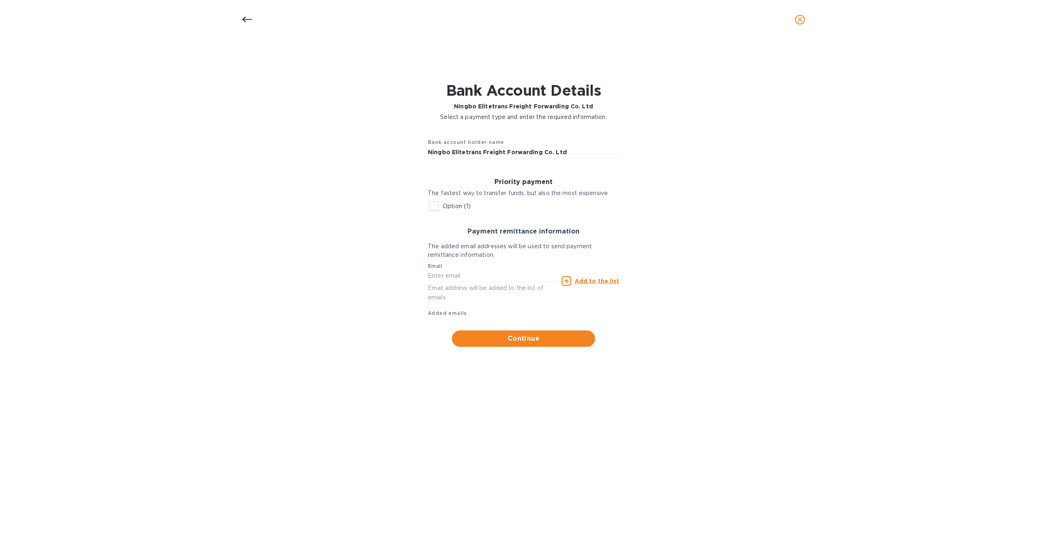
click at [435, 206] on input "Option (1)" at bounding box center [433, 205] width 17 height 17
checkbox input "true"
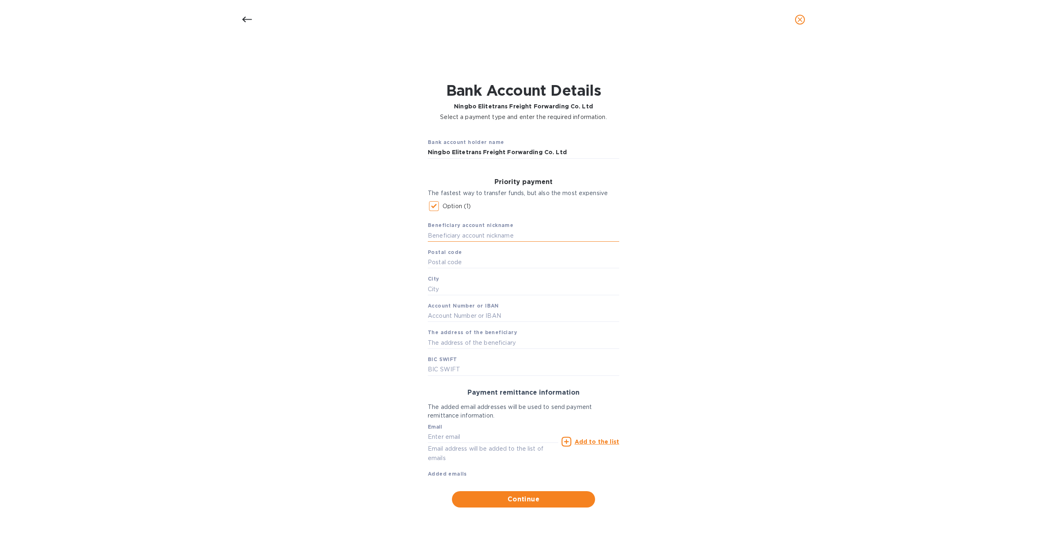
click at [442, 236] on input "text" at bounding box center [523, 235] width 191 height 12
type input "Elite Transport"
paste input "[GEOGRAPHIC_DATA]"
type input "[GEOGRAPHIC_DATA]"
paste input "315010"
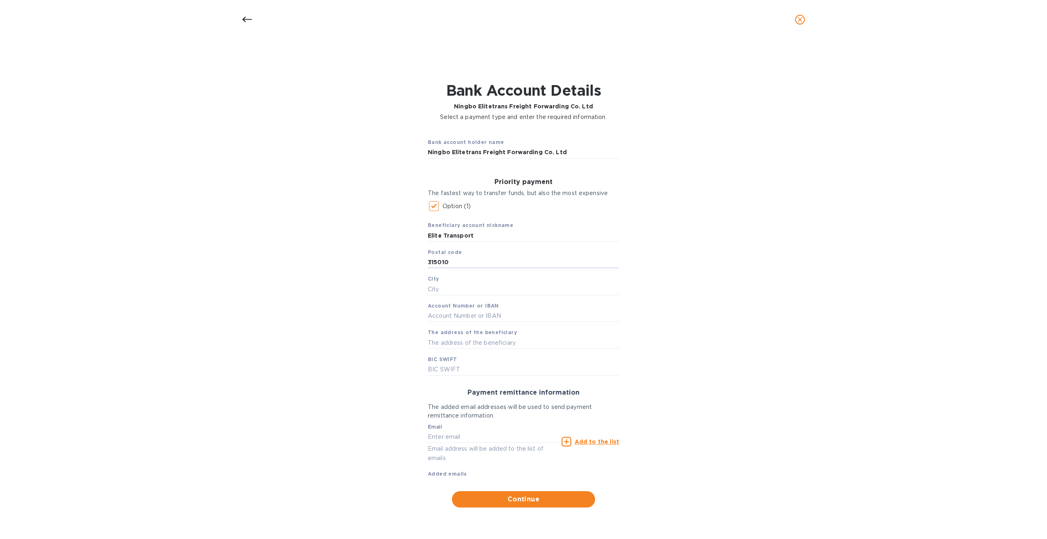
type input "315010"
type input "Ningbo"
paste input "86031110000286723"
type input "86031110000286723"
paste input "[STREET_ADDRESS]"
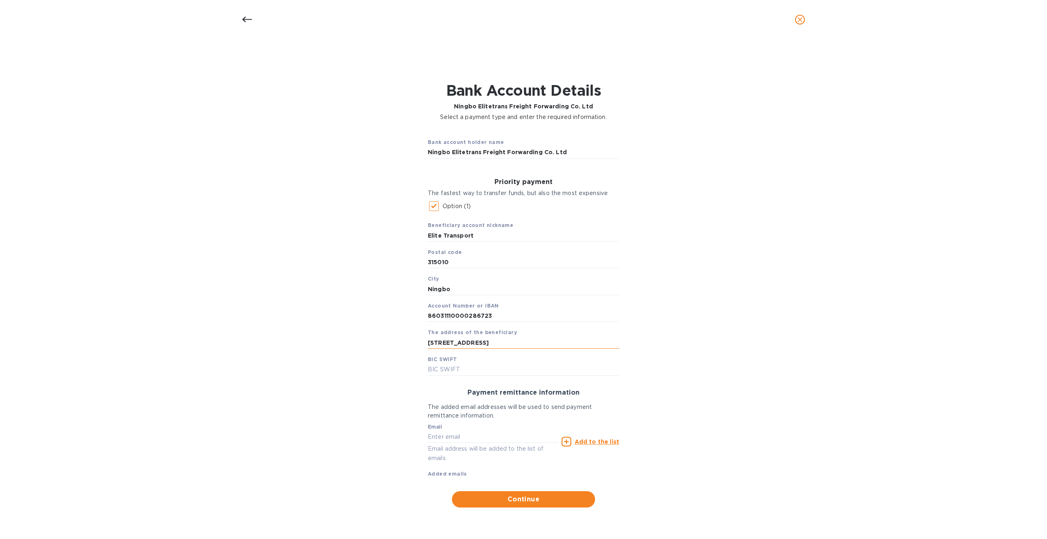
click at [440, 343] on input "[STREET_ADDRESS]" at bounding box center [523, 342] width 191 height 12
type input "[STREET_ADDRESS]"
paste input "[SWIFT_CODE]"
type input "[SWIFT_CODE]"
paste input "[PERSON_NAME][EMAIL_ADDRESS][DOMAIN_NAME]"
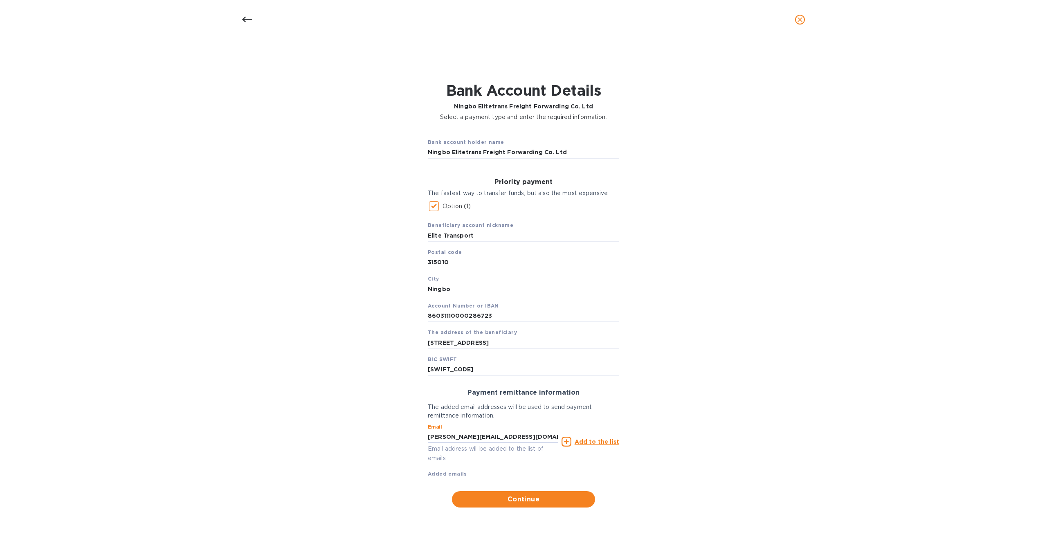
type input "[PERSON_NAME][EMAIL_ADDRESS][DOMAIN_NAME]"
click at [588, 440] on u "Add to the list" at bounding box center [596, 441] width 45 height 7
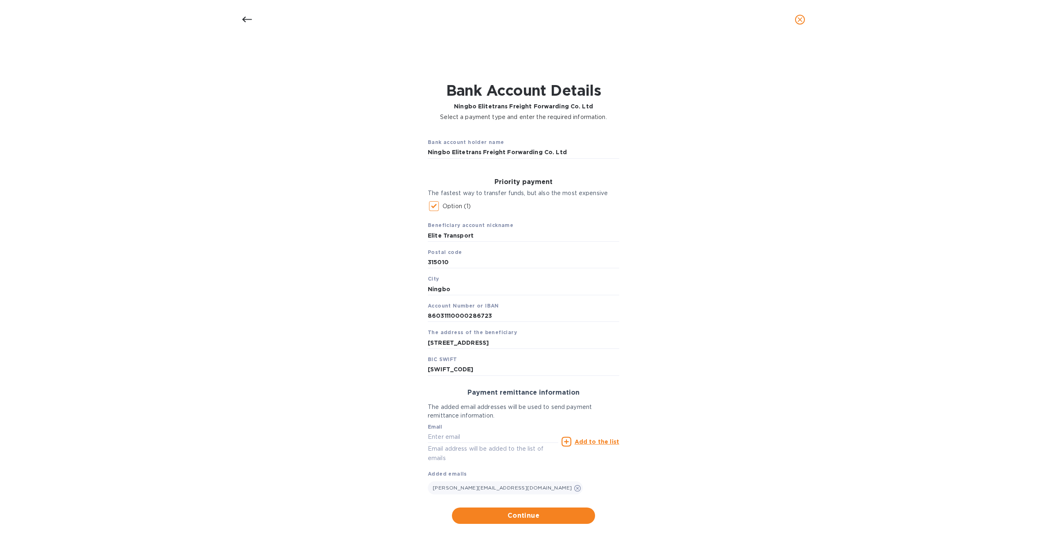
click at [457, 451] on p "Email address will be added to the list of emails" at bounding box center [493, 453] width 130 height 19
click at [446, 438] on input "text" at bounding box center [493, 437] width 130 height 12
paste input "[EMAIL_ADDRESS][DOMAIN_NAME]"
type input "[EMAIL_ADDRESS][DOMAIN_NAME]"
click at [595, 442] on u "Add to the list" at bounding box center [596, 441] width 45 height 7
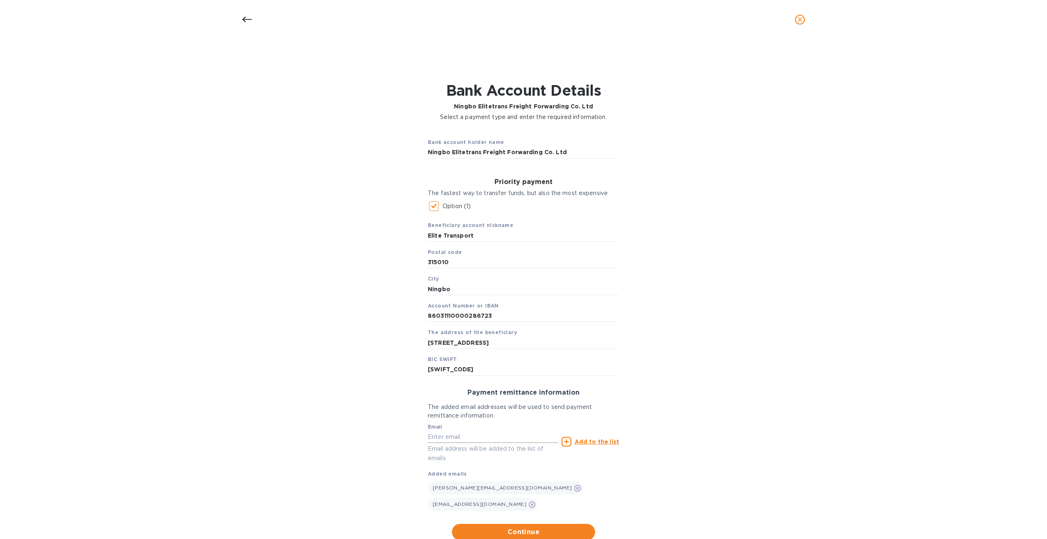
click at [470, 441] on input "text" at bounding box center [493, 437] width 130 height 12
paste input "[PERSON_NAME][EMAIL_ADDRESS][DOMAIN_NAME]"
type input "[PERSON_NAME][EMAIL_ADDRESS][DOMAIN_NAME]"
click at [588, 440] on u "Add to the list" at bounding box center [596, 441] width 45 height 7
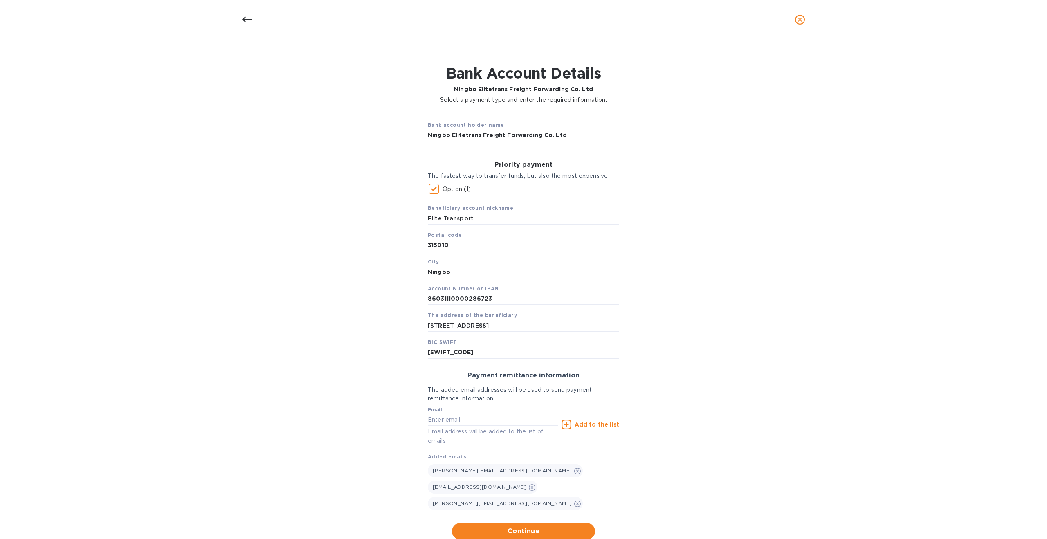
scroll to position [27, 0]
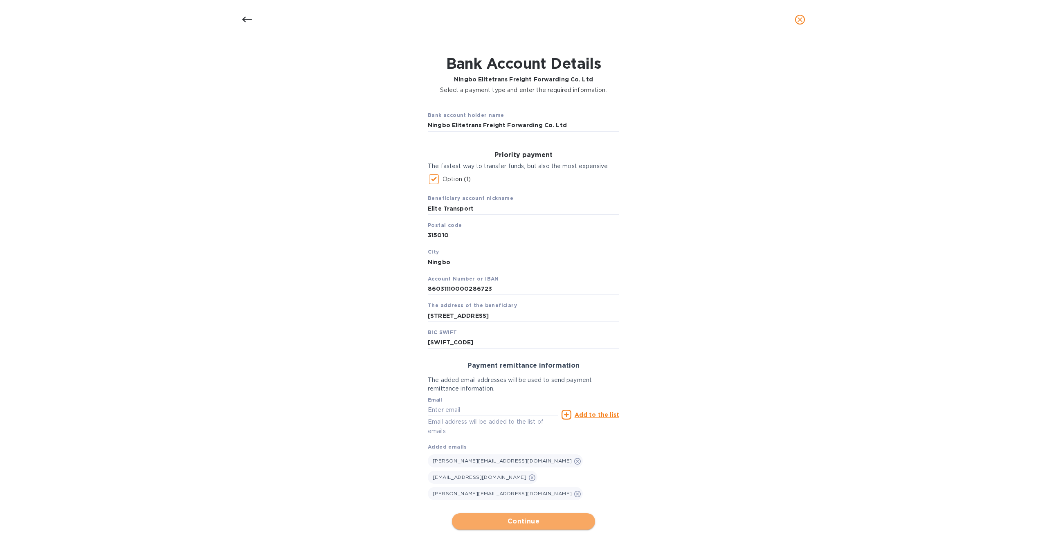
click at [518, 516] on span "Continue" at bounding box center [523, 521] width 130 height 10
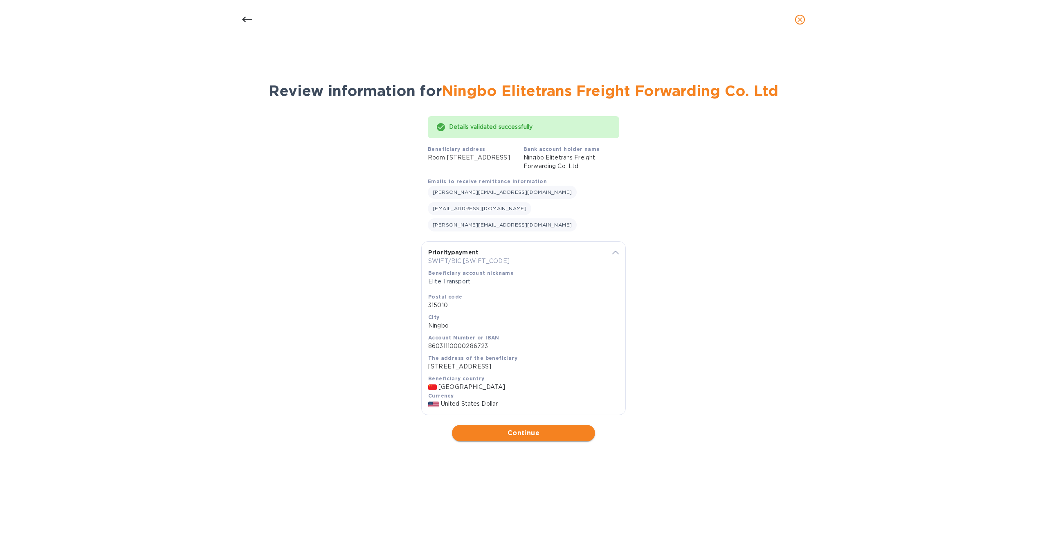
click at [518, 436] on span "Continue" at bounding box center [523, 433] width 130 height 10
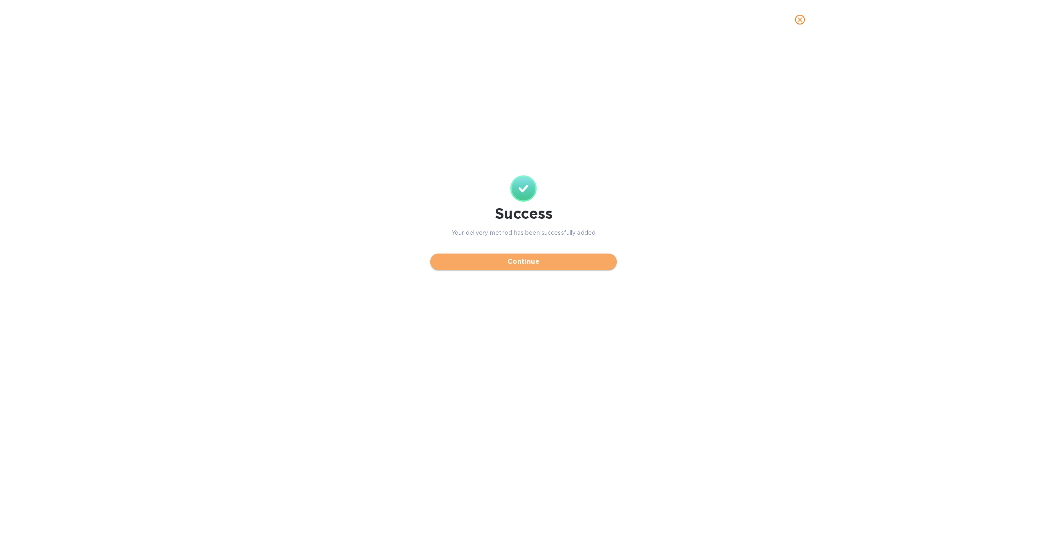
click at [518, 265] on span "Continue" at bounding box center [523, 262] width 173 height 10
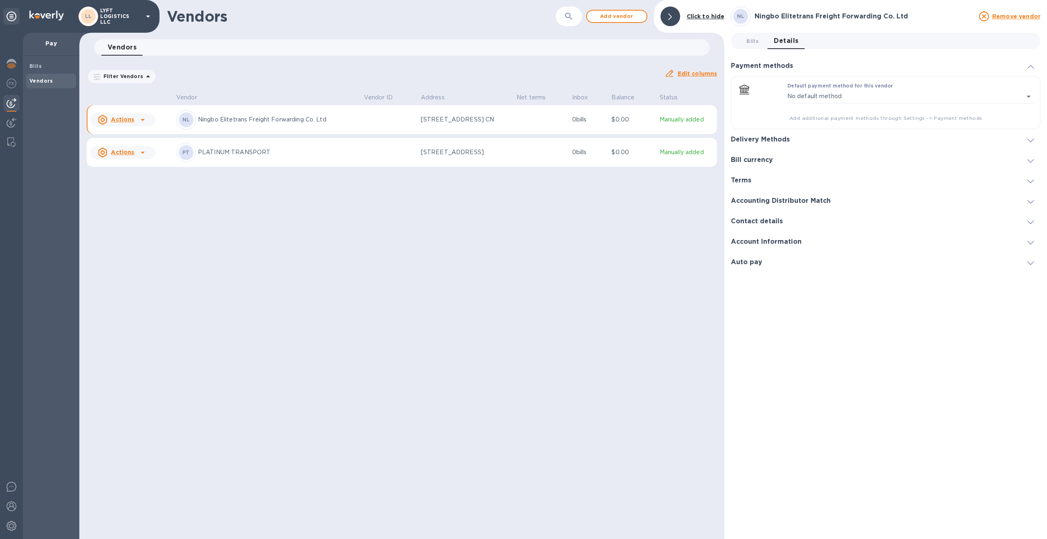
click at [116, 123] on u "Actions" at bounding box center [122, 119] width 23 height 7
click at [132, 157] on b "Add new bill" at bounding box center [132, 158] width 38 height 7
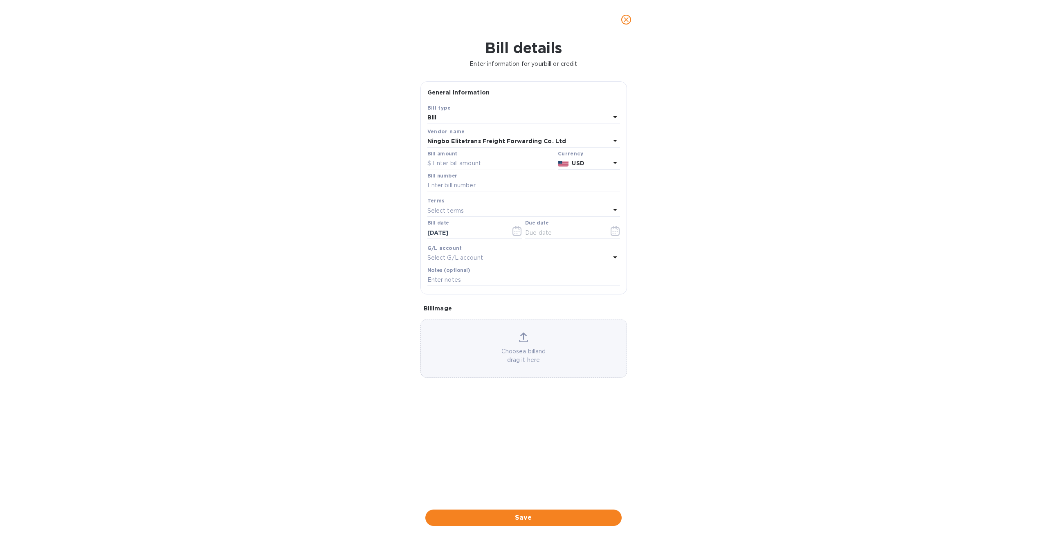
click at [452, 159] on input "text" at bounding box center [490, 163] width 127 height 12
type input "50,000"
type input "SOA"
click at [464, 213] on div "Select terms" at bounding box center [518, 210] width 183 height 11
click at [603, 233] on icon at bounding box center [604, 233] width 7 height 7
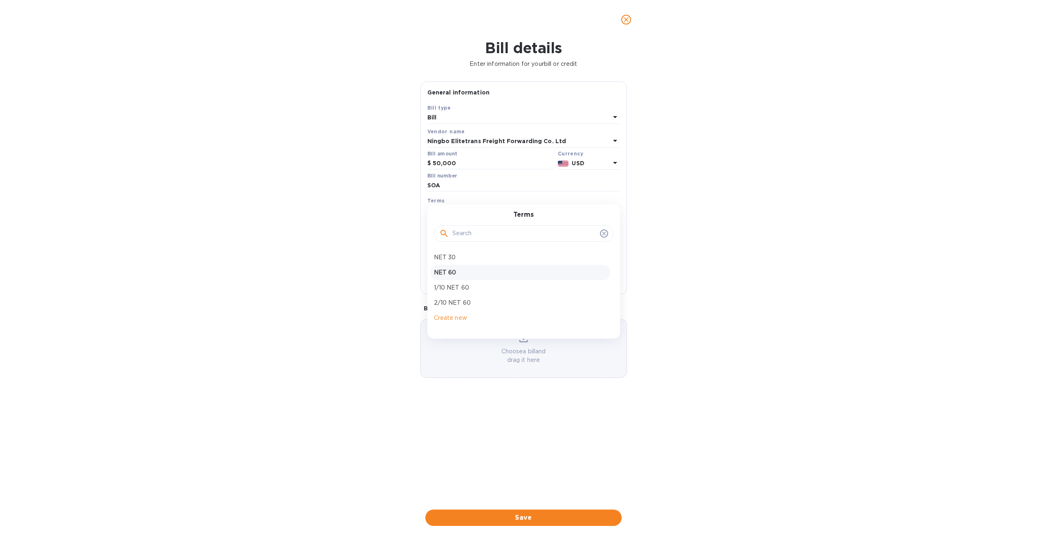
click at [450, 273] on p "NET 60" at bounding box center [520, 272] width 173 height 9
click at [455, 211] on div "NET 60" at bounding box center [518, 210] width 183 height 11
click at [604, 233] on icon at bounding box center [604, 233] width 4 height 4
click at [466, 233] on input "text" at bounding box center [524, 233] width 144 height 12
click at [406, 243] on div "Bill details Enter information for your bill or credit General information Save…" at bounding box center [523, 289] width 1047 height 500
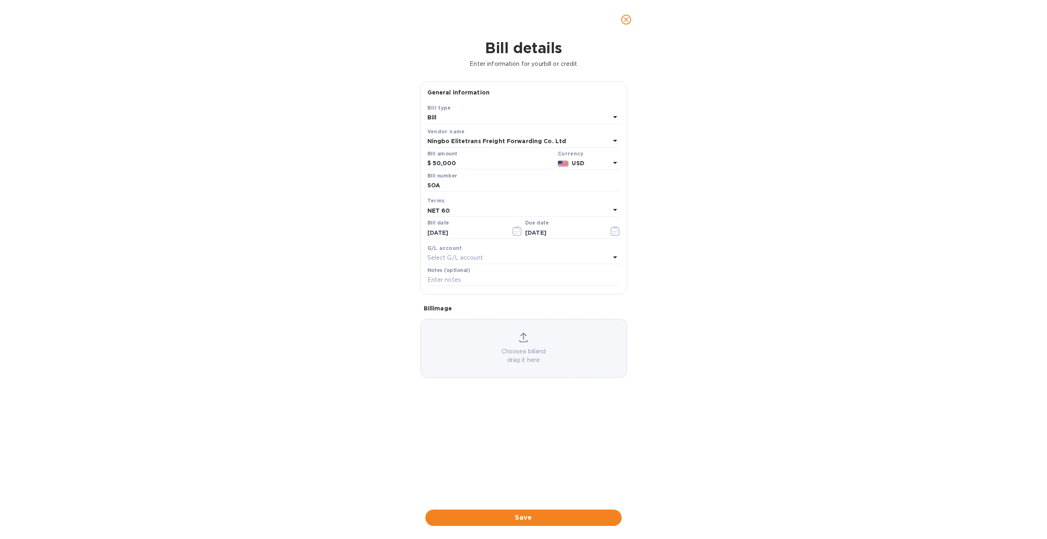
click at [472, 212] on div "NET 60" at bounding box center [518, 210] width 183 height 11
click at [450, 256] on p "NET 30" at bounding box center [520, 257] width 173 height 9
type input "[DATE]"
click at [455, 211] on div "NET 30" at bounding box center [518, 210] width 183 height 11
click at [605, 233] on icon at bounding box center [604, 233] width 7 height 7
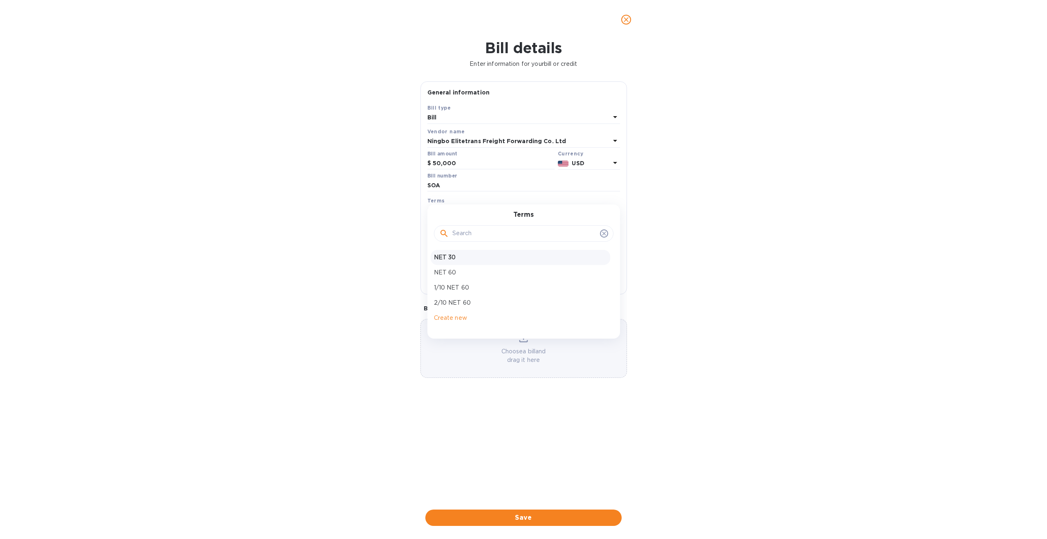
click at [605, 232] on icon at bounding box center [604, 233] width 4 height 4
click at [520, 233] on input "text" at bounding box center [524, 233] width 144 height 12
click at [603, 231] on icon at bounding box center [604, 233] width 7 height 7
click at [601, 234] on icon at bounding box center [604, 233] width 7 height 7
click at [343, 301] on div "Bill details Enter information for your bill or credit General information Save…" at bounding box center [523, 289] width 1047 height 500
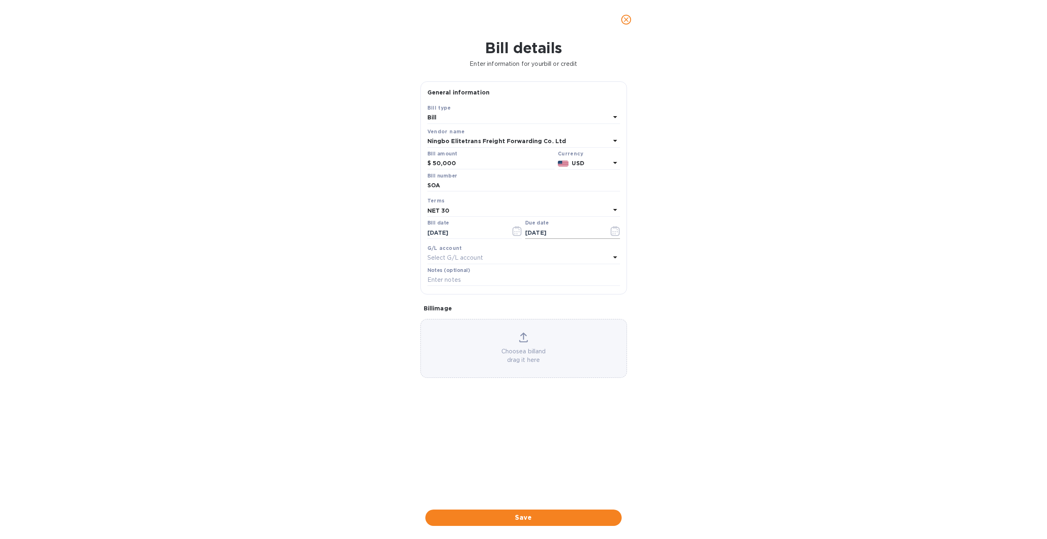
click at [534, 233] on input "[DATE]" at bounding box center [563, 233] width 77 height 12
click at [612, 230] on icon "button" at bounding box center [614, 231] width 9 height 10
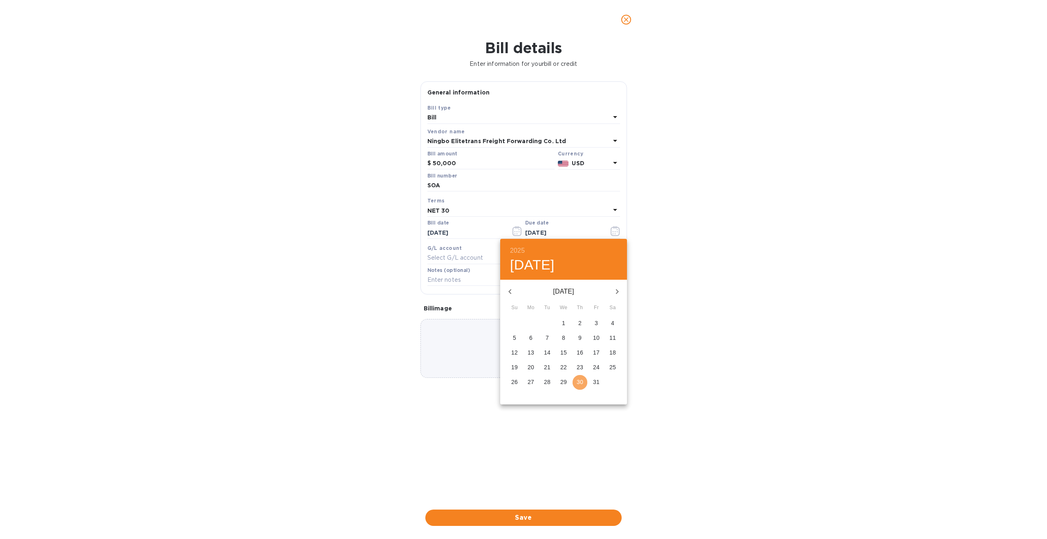
click at [583, 379] on span "30" at bounding box center [579, 382] width 15 height 8
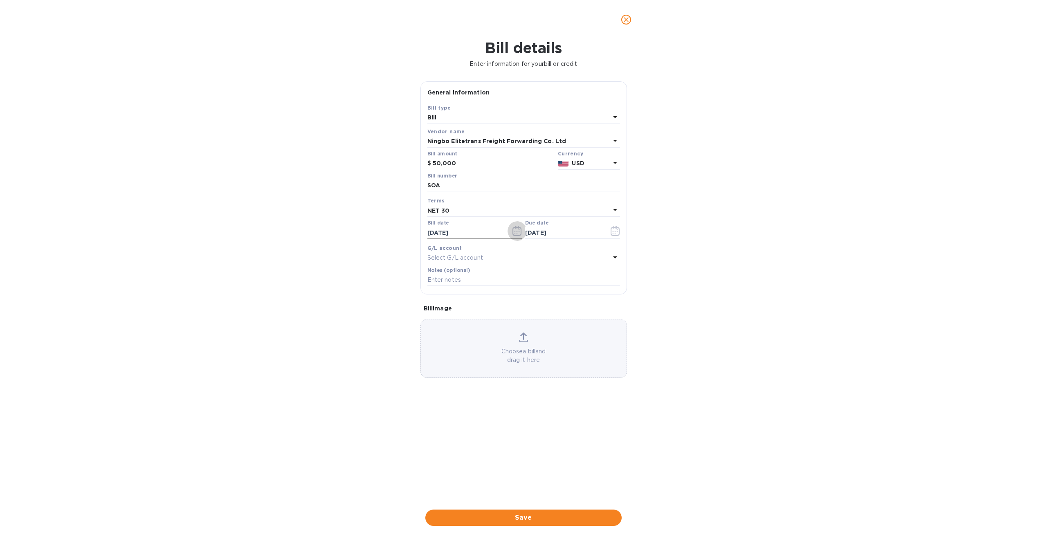
click at [515, 231] on icon "button" at bounding box center [516, 231] width 9 height 10
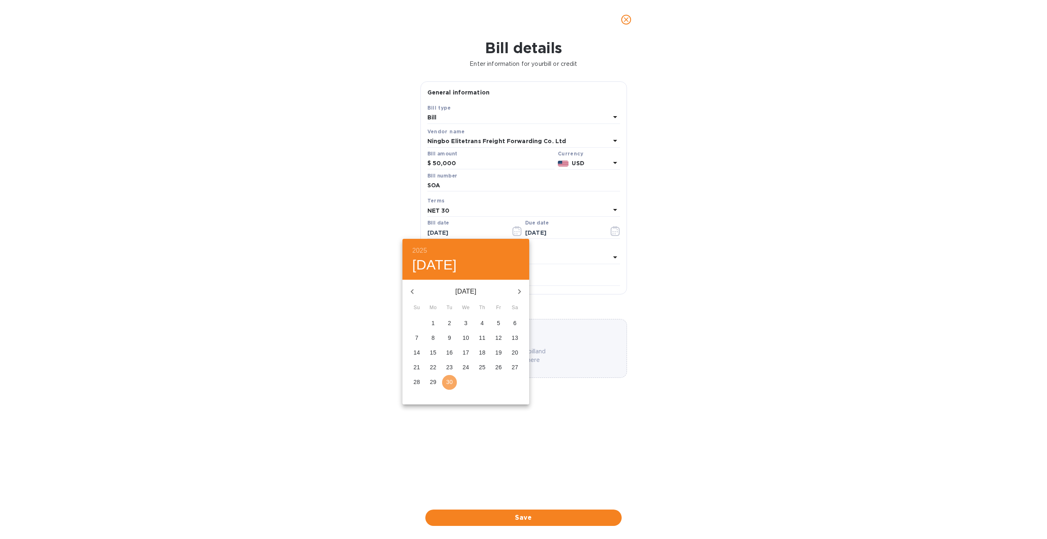
click at [450, 381] on p "30" at bounding box center [449, 382] width 7 height 8
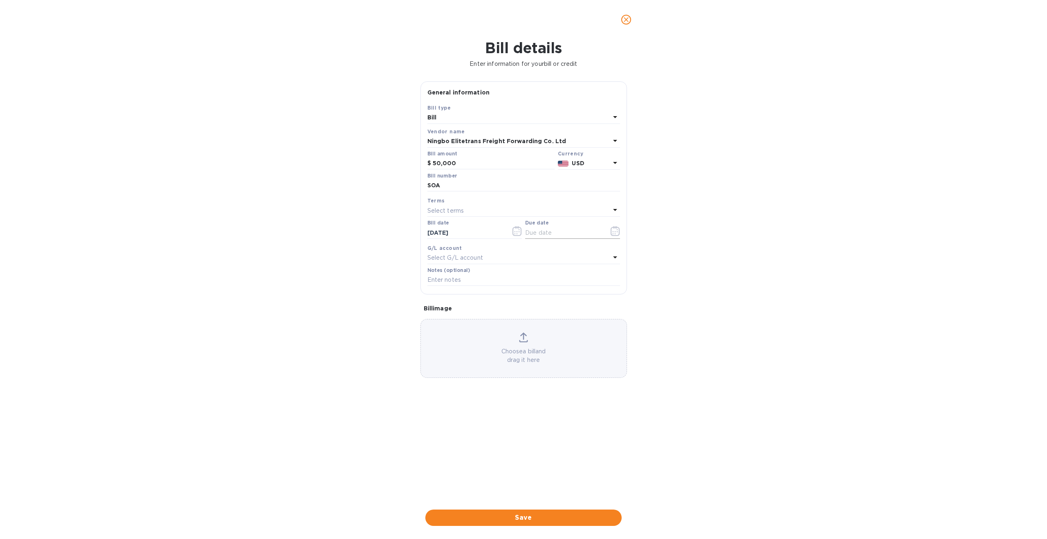
click at [617, 229] on icon "button" at bounding box center [614, 231] width 9 height 10
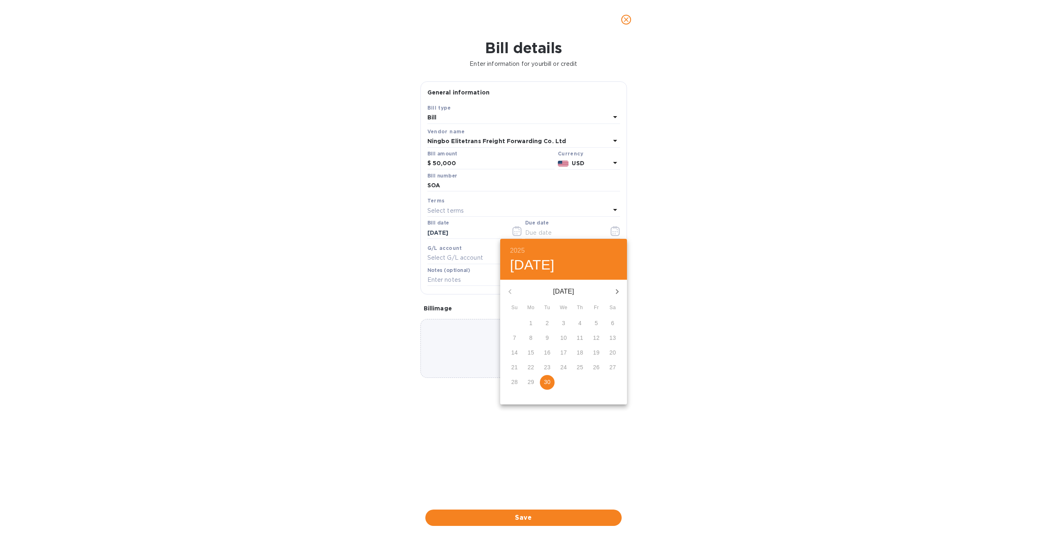
click at [547, 379] on p "30" at bounding box center [547, 382] width 7 height 8
type input "[DATE]"
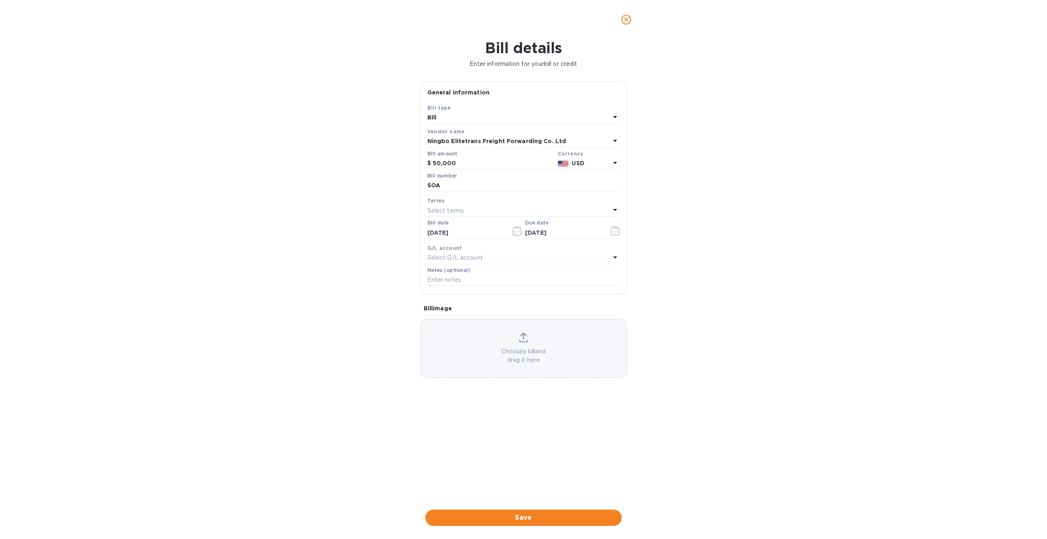
click at [473, 255] on p "Select G/L account" at bounding box center [455, 257] width 56 height 9
click at [603, 279] on icon at bounding box center [604, 280] width 7 height 7
click at [307, 324] on div "Bill details Enter information for your bill or credit General information Save…" at bounding box center [523, 289] width 1047 height 500
click at [445, 283] on input "text" at bounding box center [523, 280] width 193 height 12
click at [528, 520] on span "Save" at bounding box center [523, 518] width 183 height 10
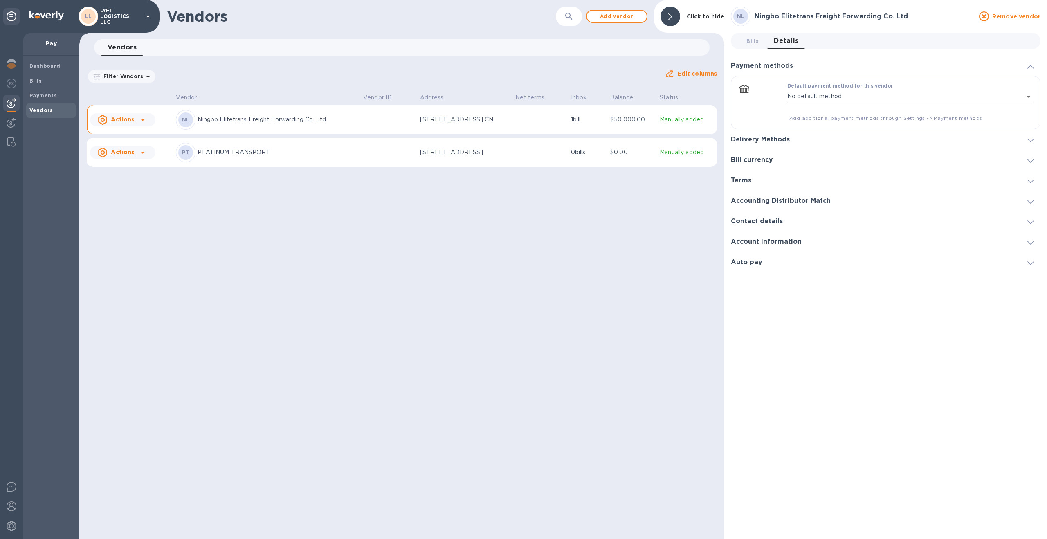
click at [801, 99] on body "LL LYFT LOGISTICS LLC Pay Dashboard Bills Payments Vendors Vendors ​ Add vendor…" at bounding box center [523, 269] width 1047 height 539
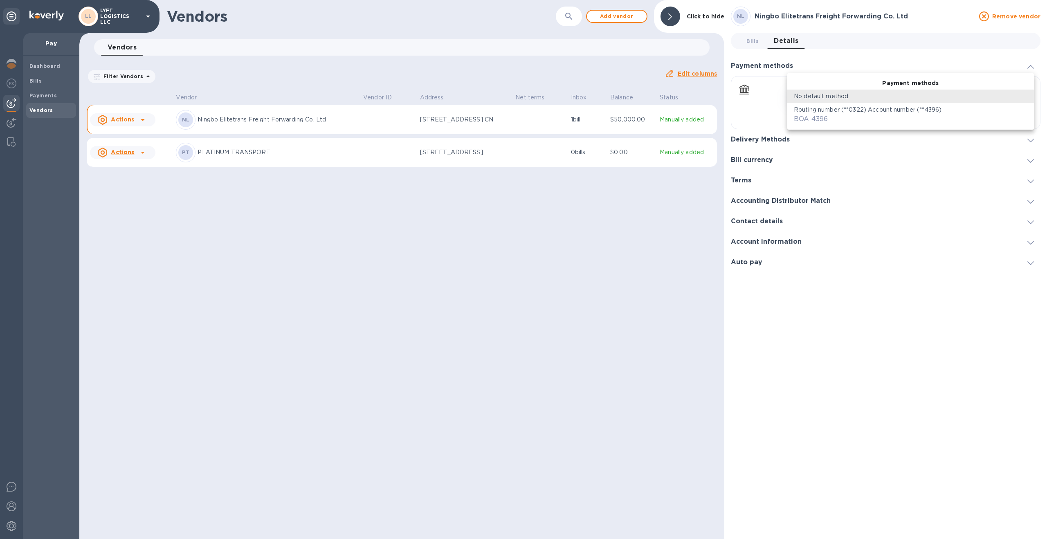
click at [810, 110] on p "Routing number (**0322) Account number (**4396)" at bounding box center [868, 109] width 148 height 9
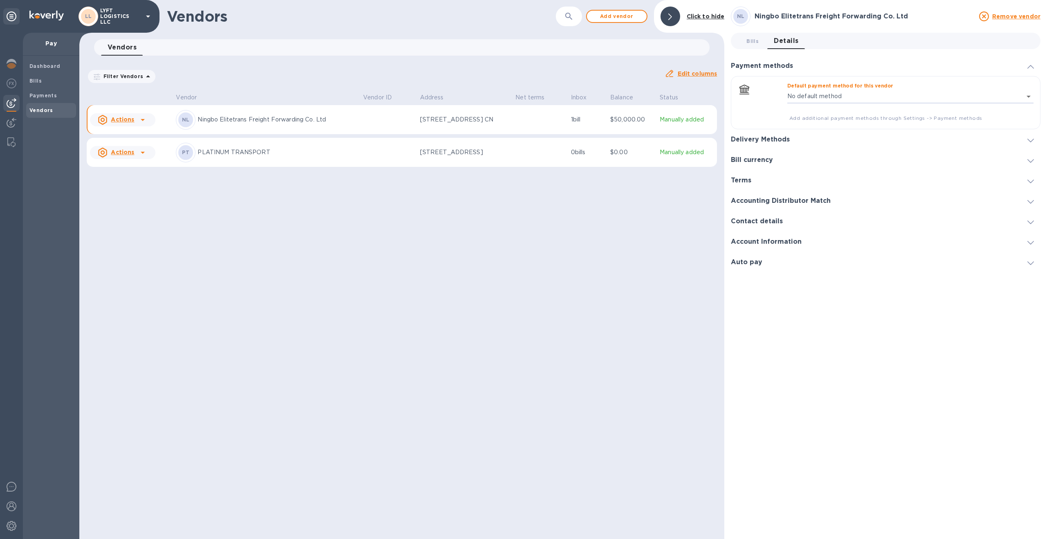
type input "7717498808634486971196618267300016"
click at [764, 143] on h3 "Delivery Methods" at bounding box center [760, 146] width 59 height 8
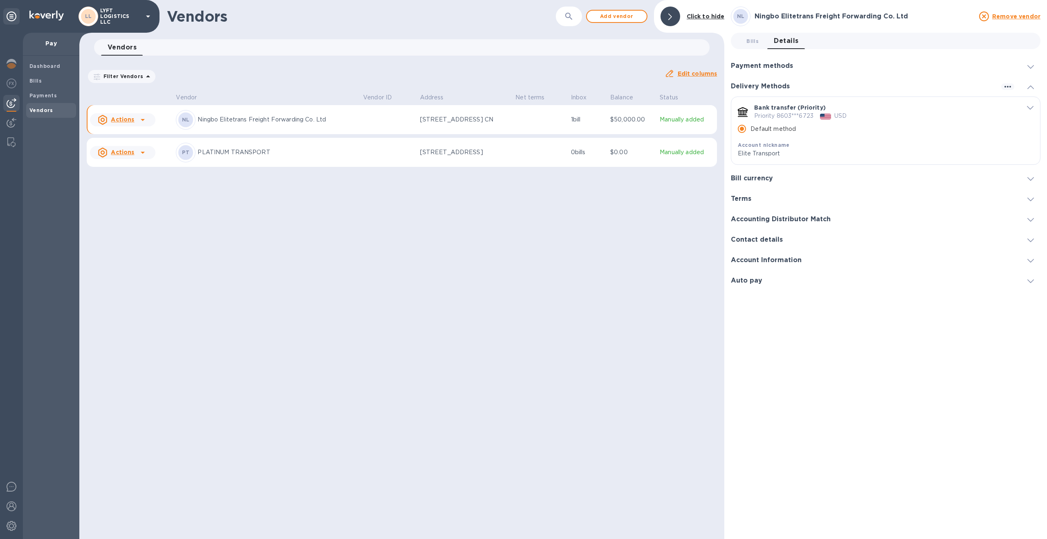
click at [1033, 89] on icon at bounding box center [1030, 87] width 7 height 4
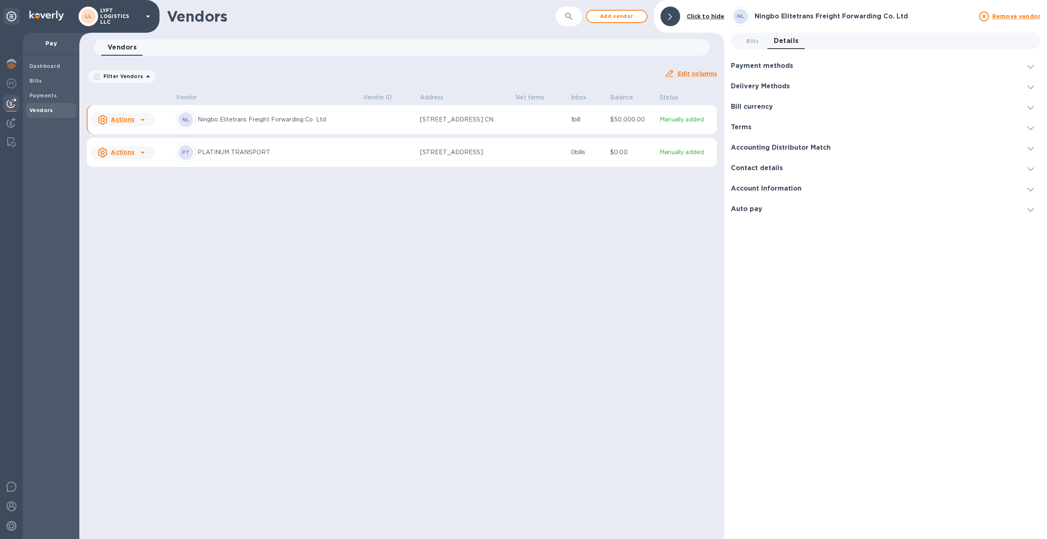
click at [1033, 64] on span at bounding box center [1030, 66] width 7 height 8
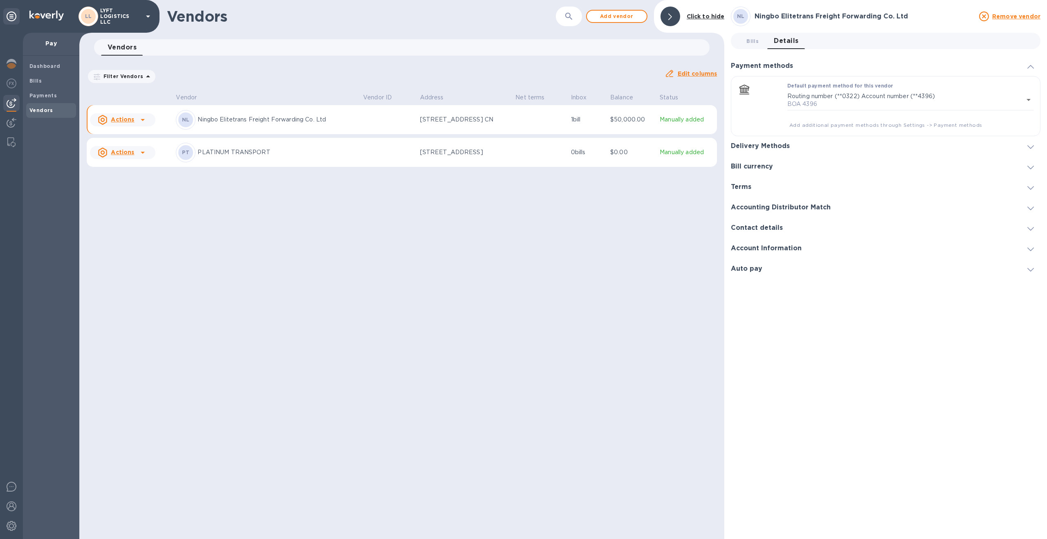
click at [1030, 67] on icon at bounding box center [1030, 67] width 7 height 4
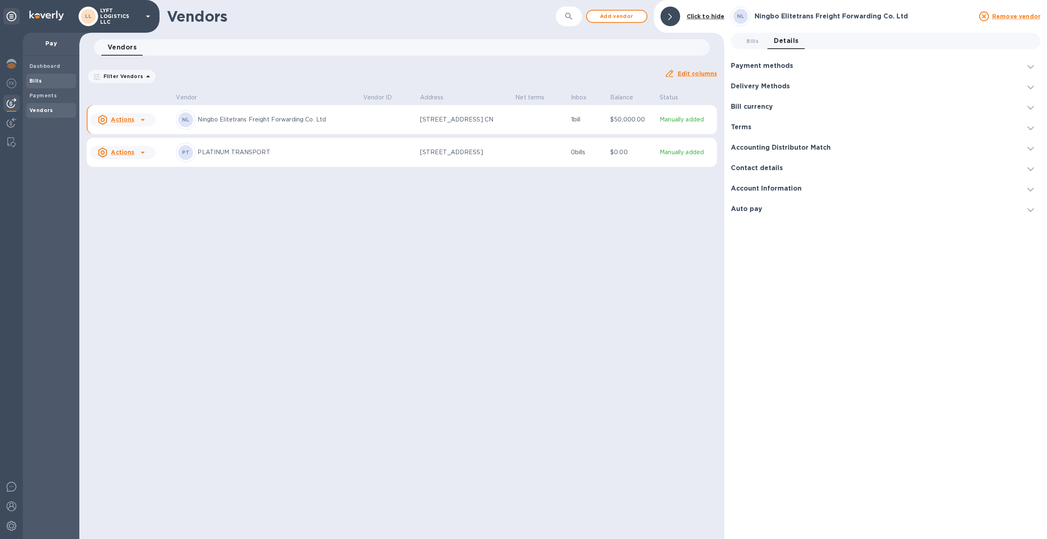
click at [34, 79] on b "Bills" at bounding box center [35, 81] width 12 height 6
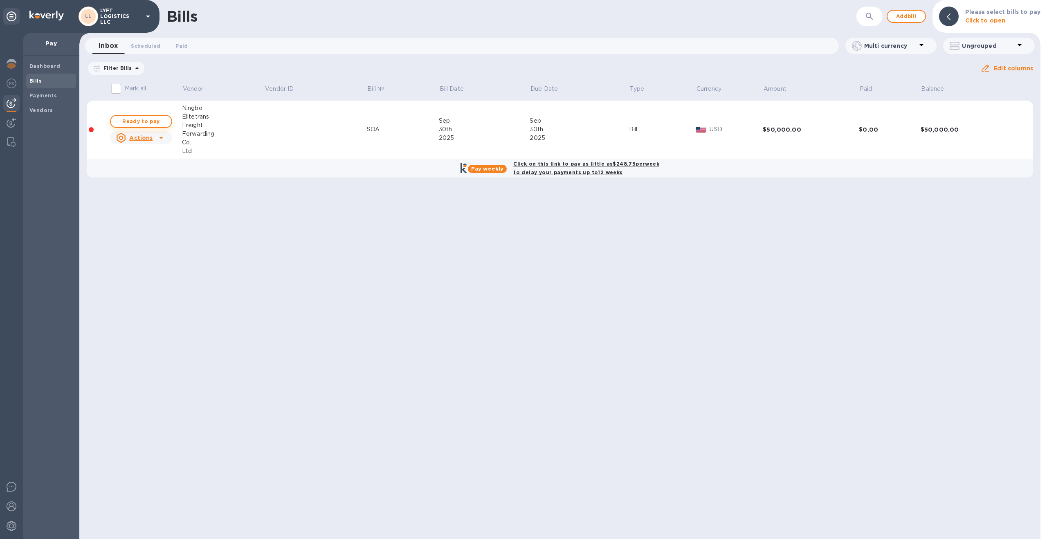
click at [131, 121] on span "Ready to pay" at bounding box center [140, 122] width 47 height 10
checkbox input "true"
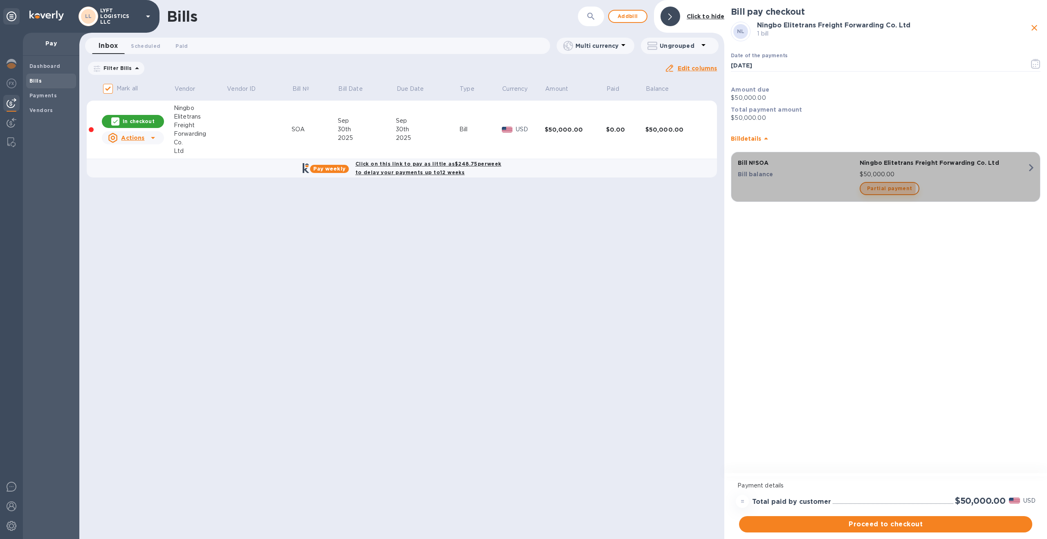
click at [882, 188] on span "Partial payment" at bounding box center [889, 189] width 45 height 10
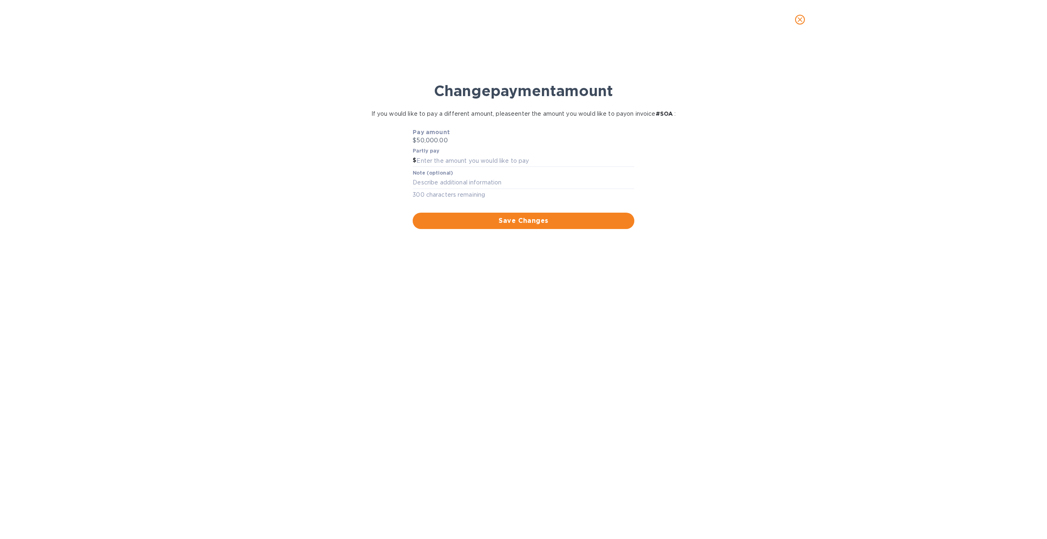
click at [801, 20] on icon "close" at bounding box center [800, 20] width 8 height 8
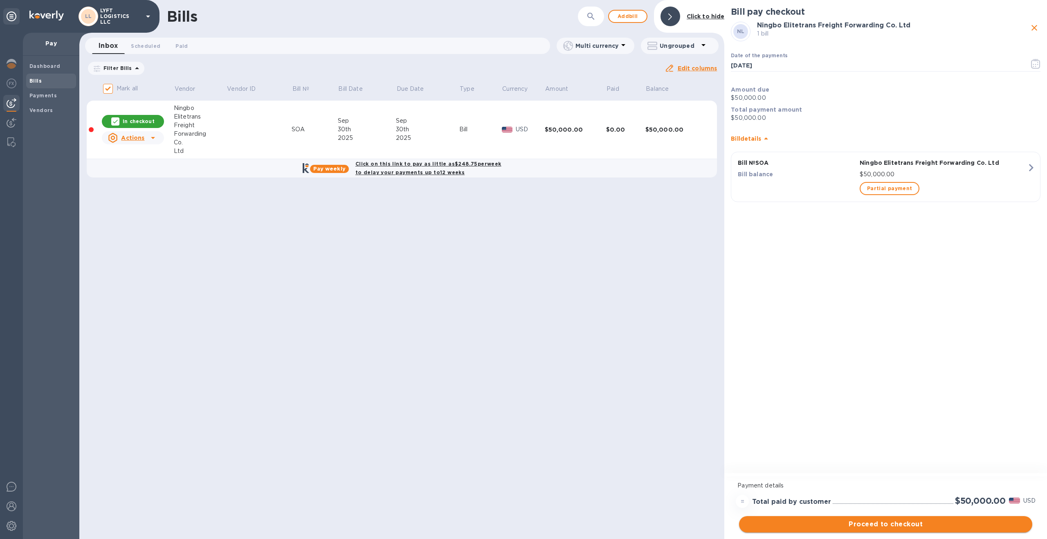
click at [890, 523] on span "Proceed to checkout" at bounding box center [885, 524] width 280 height 10
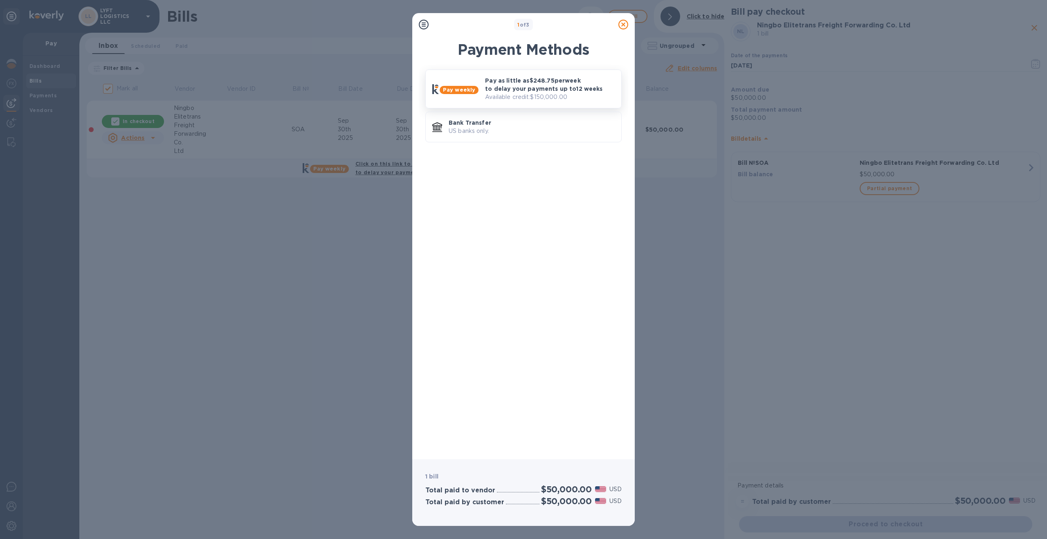
click at [538, 94] on p "Available credit: $150,000.00" at bounding box center [550, 97] width 130 height 9
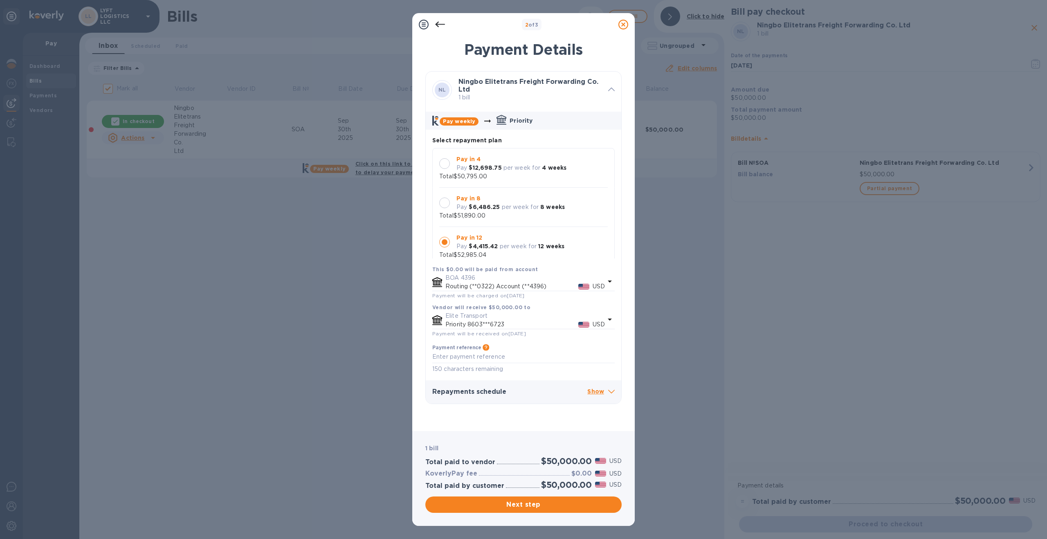
scroll to position [7, 0]
click at [595, 390] on p "Show" at bounding box center [600, 392] width 27 height 10
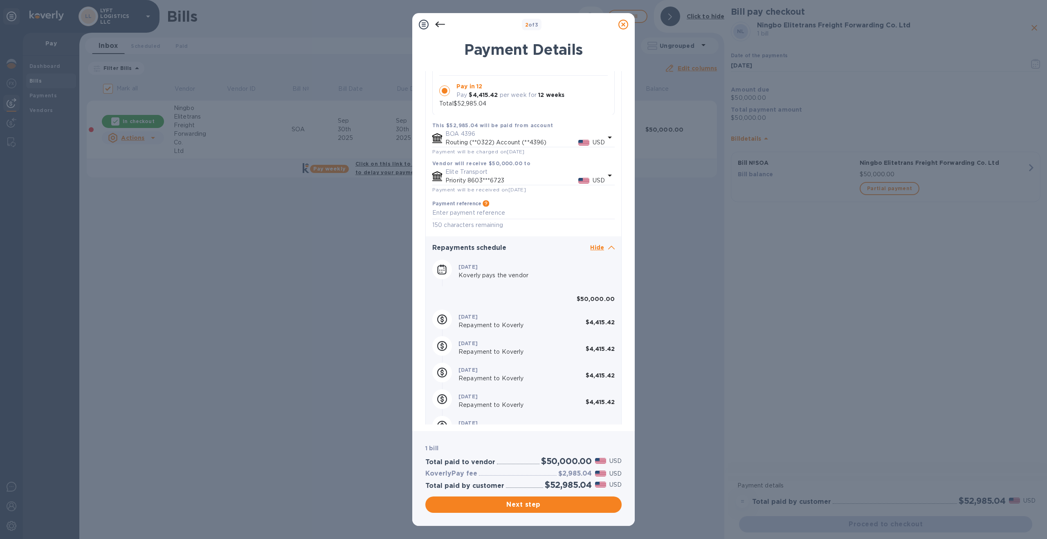
scroll to position [0, 0]
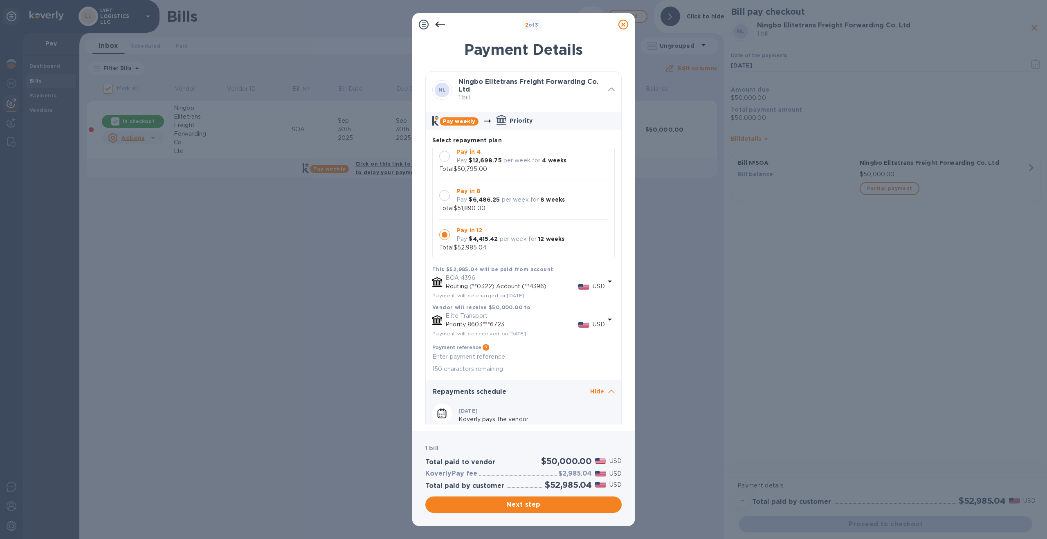
click at [620, 22] on icon at bounding box center [623, 25] width 10 height 10
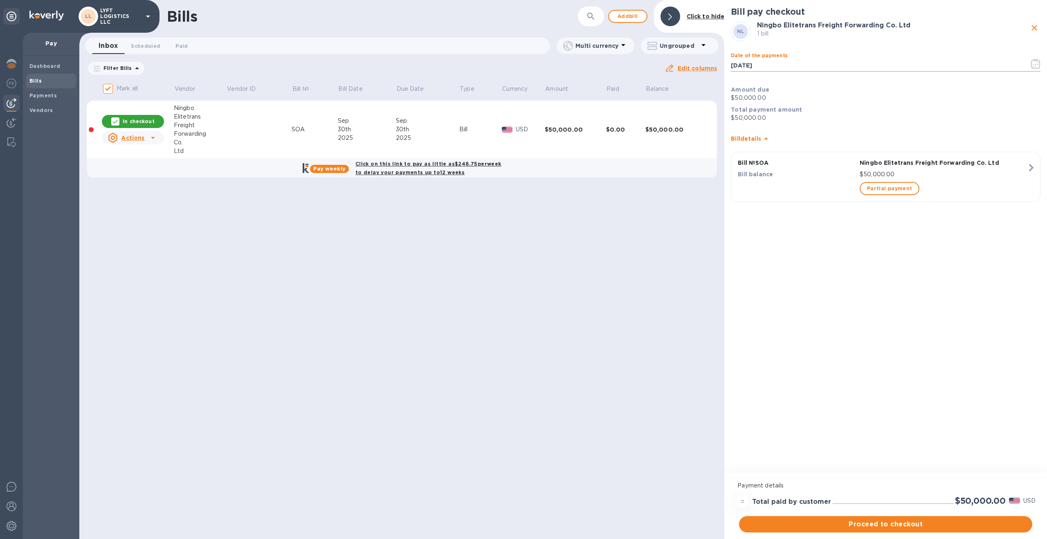
click at [745, 63] on input "[DATE]" at bounding box center [877, 65] width 292 height 12
click at [1036, 60] on icon "button" at bounding box center [1035, 64] width 9 height 10
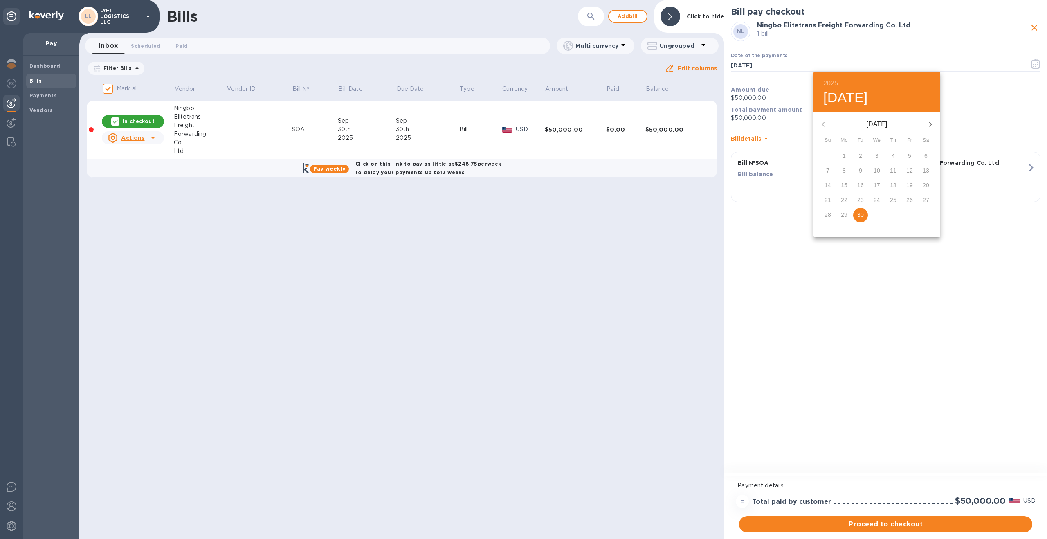
click at [976, 51] on div at bounding box center [523, 269] width 1047 height 539
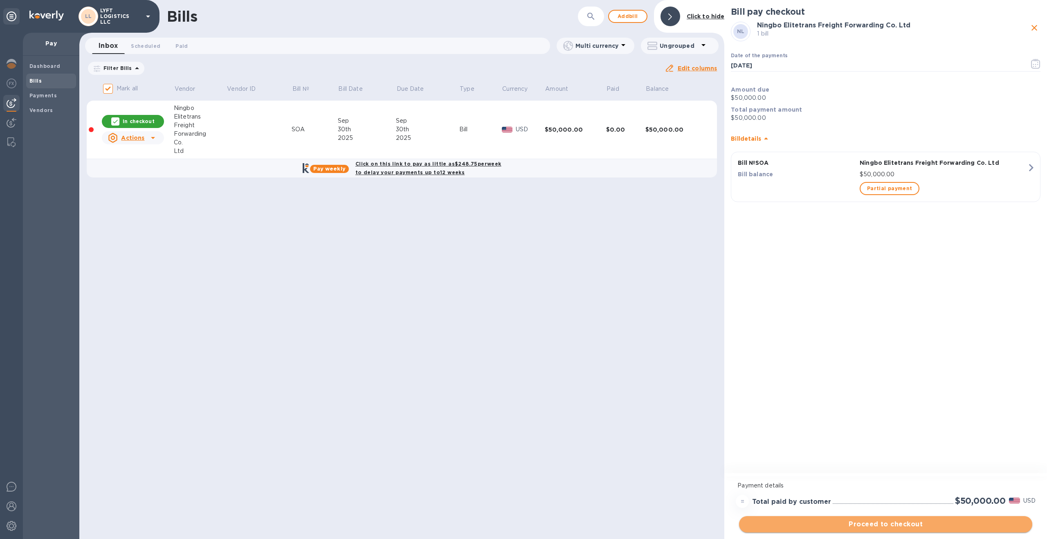
click at [885, 525] on span "Proceed to checkout" at bounding box center [885, 524] width 280 height 10
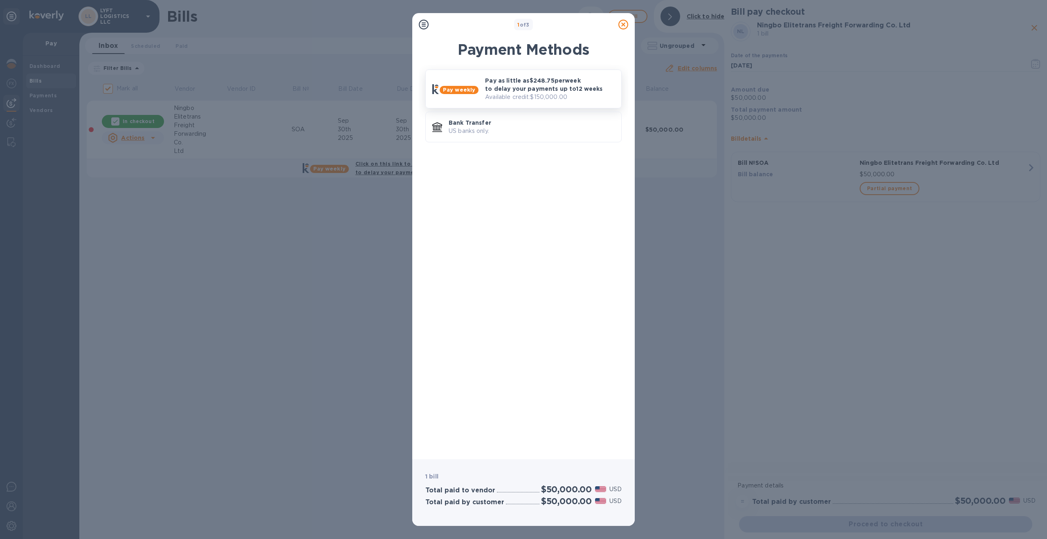
click at [538, 94] on p "Available credit: $150,000.00" at bounding box center [550, 97] width 130 height 9
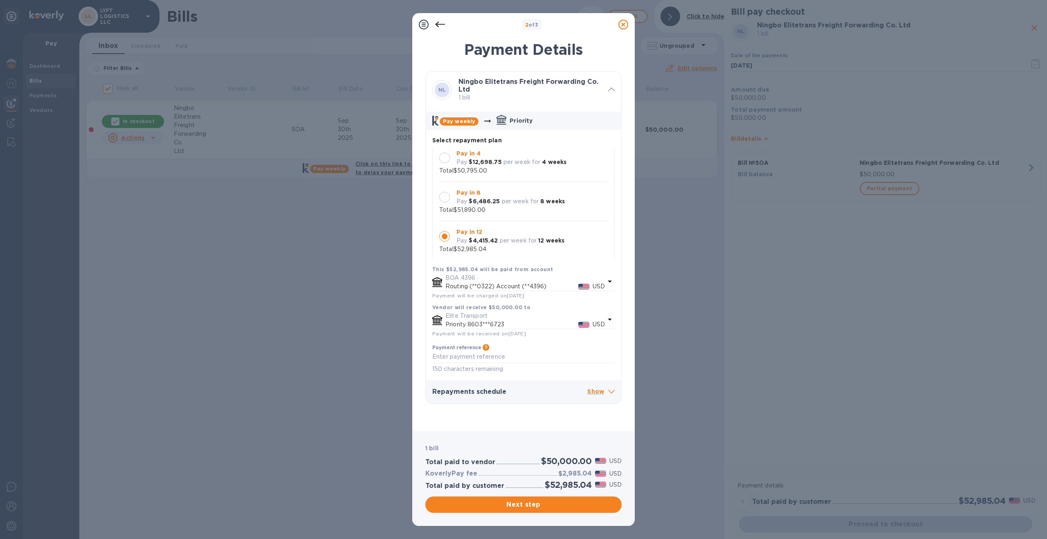
scroll to position [7, 0]
click at [599, 392] on p "Show" at bounding box center [600, 392] width 27 height 10
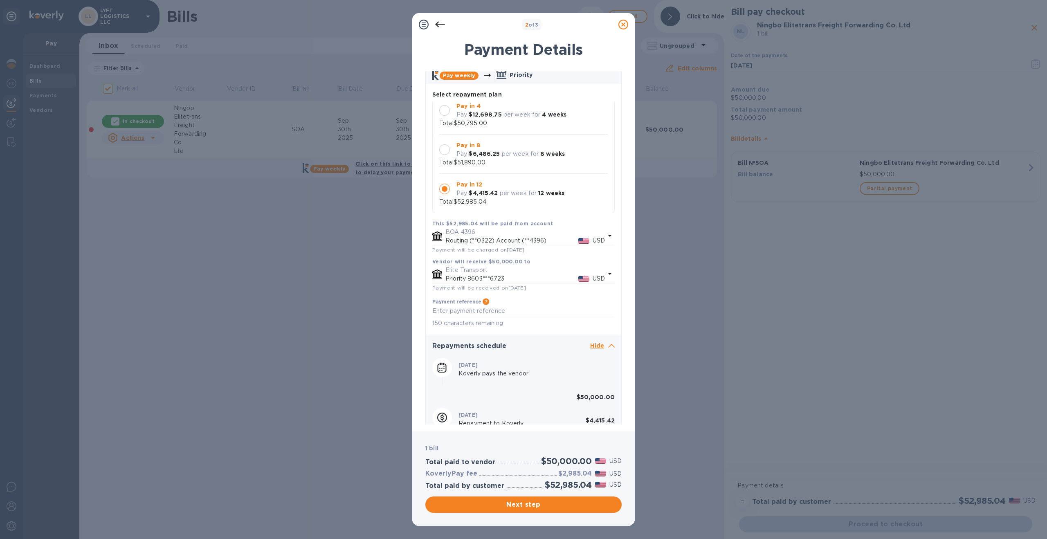
scroll to position [0, 0]
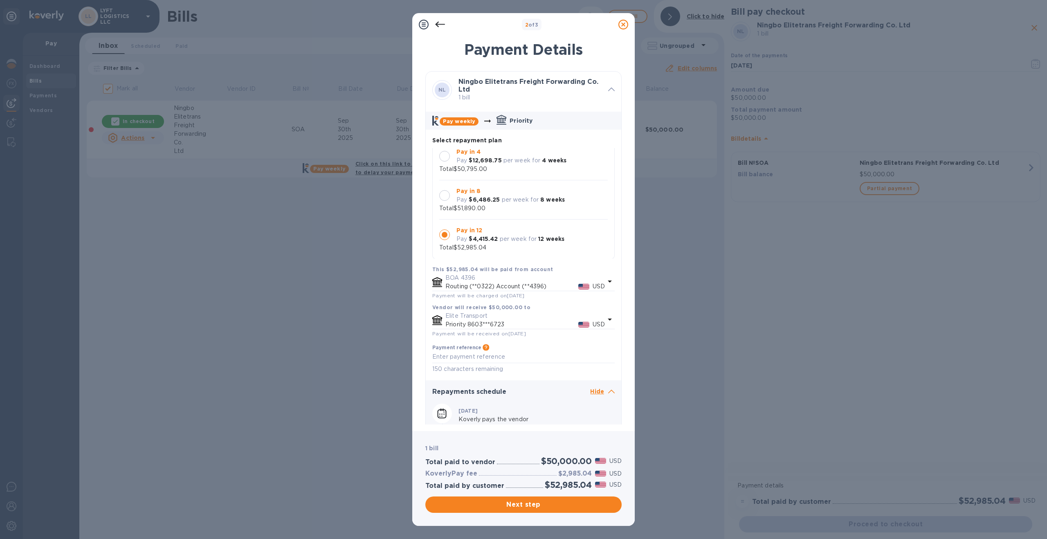
click at [624, 23] on icon at bounding box center [623, 25] width 10 height 10
